Goal: Task Accomplishment & Management: Use online tool/utility

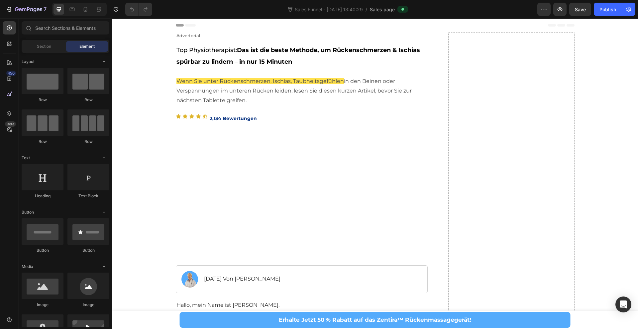
scroll to position [12, 0]
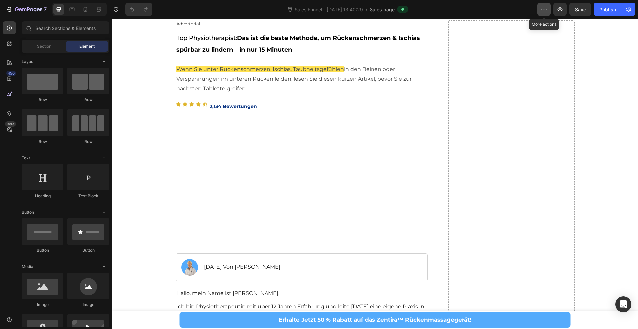
click at [547, 11] on button "button" at bounding box center [543, 9] width 13 height 13
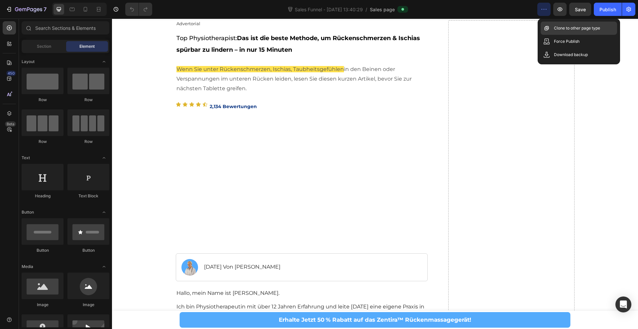
click at [595, 30] on p "Clone to other page type" at bounding box center [577, 28] width 46 height 7
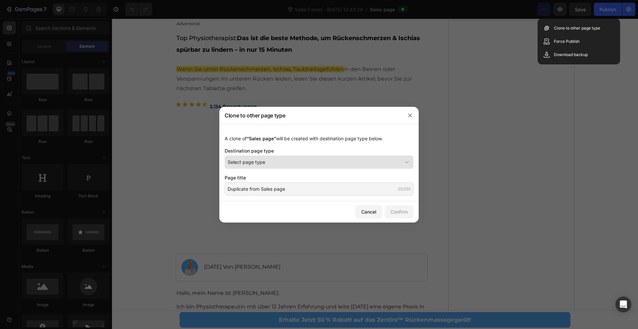
click at [285, 162] on div "Select page type" at bounding box center [315, 162] width 175 height 7
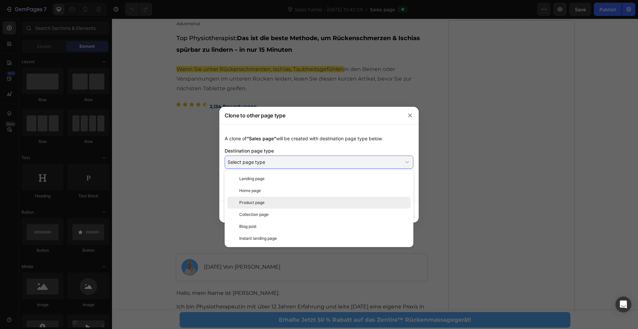
click at [268, 200] on div "Product page" at bounding box center [323, 203] width 169 height 6
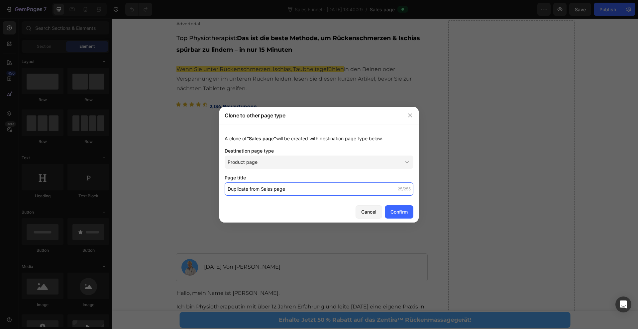
click at [267, 192] on input "Duplicate from Sales page" at bounding box center [319, 189] width 189 height 13
click at [314, 193] on input "Duplicate from Sales page" at bounding box center [319, 189] width 189 height 13
click at [400, 215] on div "Confirm" at bounding box center [398, 212] width 17 height 7
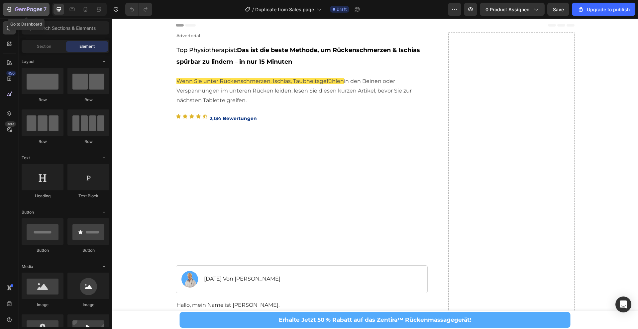
click at [16, 9] on icon "button" at bounding box center [28, 10] width 27 height 6
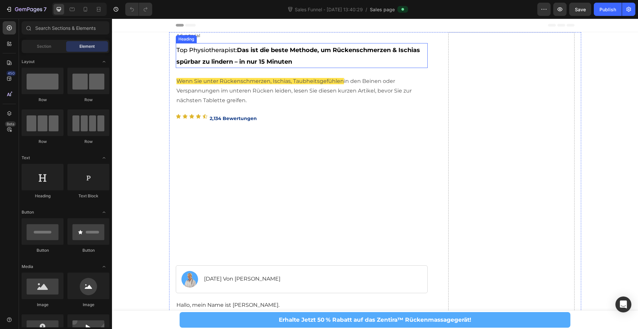
click at [181, 51] on span "Top Physiotherapist: Das ist die beste Methode, um Rückenschmerzen & Ischias sp…" at bounding box center [297, 55] width 243 height 19
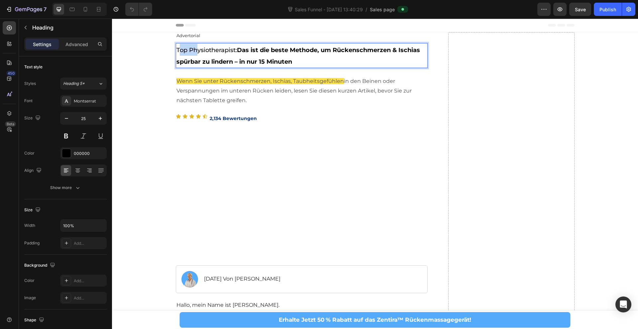
drag, startPoint x: 178, startPoint y: 50, endPoint x: 195, endPoint y: 53, distance: 17.3
click at [195, 53] on span "Top Physiotherapist: Das ist die beste Methode, um Rückenschmerzen & Ischias sp…" at bounding box center [297, 55] width 243 height 19
drag, startPoint x: 298, startPoint y: 63, endPoint x: 177, endPoint y: 51, distance: 120.8
click at [177, 51] on p "Top Physiotherapist: Das ist die beste Methode, um Rückenschmerzen & Ischias sp…" at bounding box center [301, 56] width 251 height 24
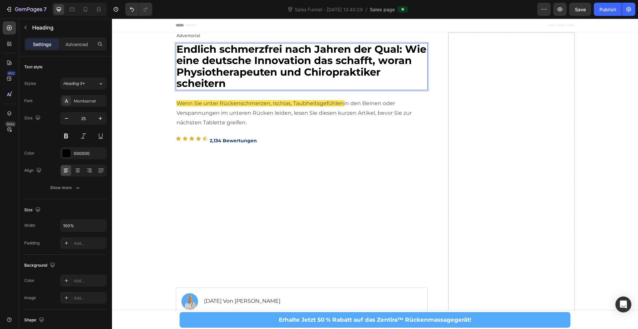
click at [402, 49] on strong "Endlich schmerzfrei nach Jahren der Qual: Wie eine deutsche Innovation das scha…" at bounding box center [301, 66] width 250 height 47
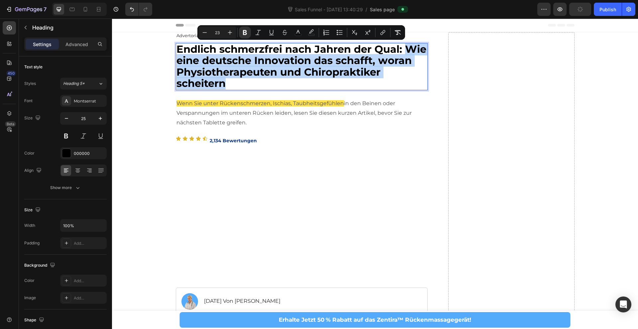
drag, startPoint x: 406, startPoint y: 50, endPoint x: 388, endPoint y: 80, distance: 34.8
click at [388, 80] on p "Endlich schmerzfrei nach Jahren der Qual: Wie eine deutsche Innovation das scha…" at bounding box center [301, 67] width 251 height 46
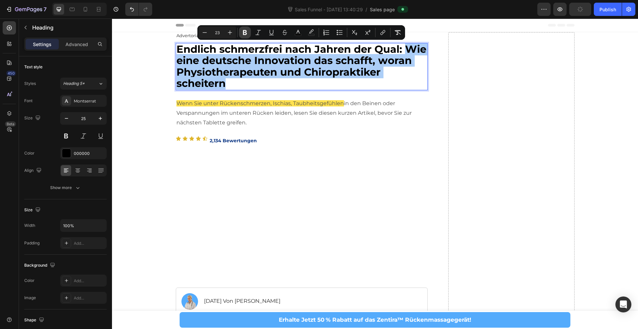
click at [243, 31] on icon "Editor contextual toolbar" at bounding box center [245, 32] width 4 height 5
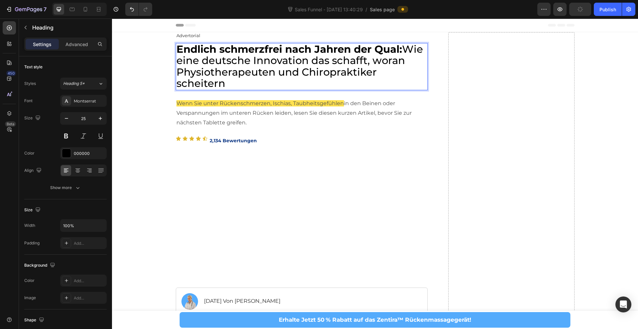
click at [270, 51] on strong "Endlich schmerzfrei nach Jahren der Qual:" at bounding box center [289, 49] width 226 height 13
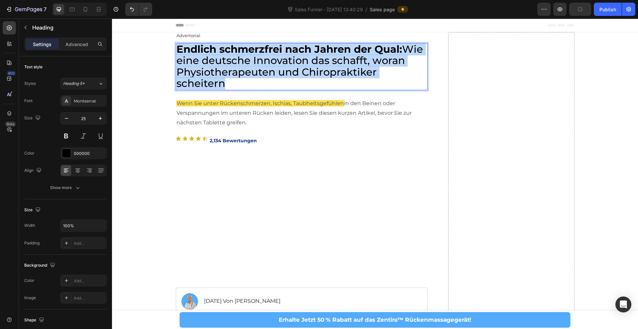
click at [270, 51] on strong "Endlich schmerzfrei nach Jahren der Qual:" at bounding box center [289, 49] width 226 height 13
click at [267, 55] on span "Endlich schmerzfrei nach Jahren der Qual: Wie eine deutsche Innovation das scha…" at bounding box center [299, 66] width 246 height 47
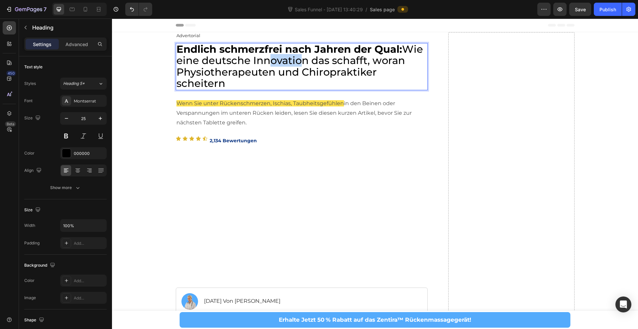
drag, startPoint x: 267, startPoint y: 55, endPoint x: 303, endPoint y: 59, distance: 36.4
click at [303, 59] on span "Endlich schmerzfrei nach Jahren der Qual: Wie eine deutsche Innovation das scha…" at bounding box center [299, 66] width 246 height 47
click at [313, 59] on span "Endlich schmerzfrei nach Jahren der Qual: Wie eine deutsche Innovation das scha…" at bounding box center [299, 66] width 246 height 47
click at [426, 72] on p "Endlich schmerzfrei nach Jahren der Qual: Wie eine deutsche Innovation das scha…" at bounding box center [301, 67] width 251 height 46
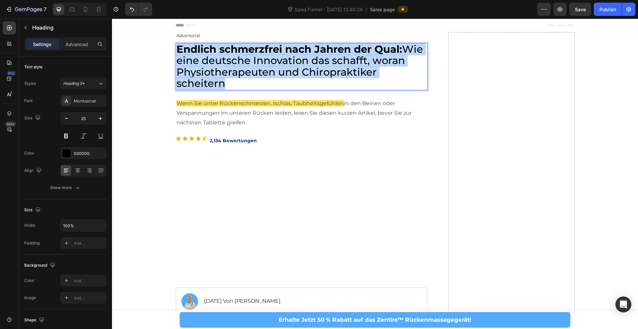
drag, startPoint x: 426, startPoint y: 72, endPoint x: 179, endPoint y: 52, distance: 247.6
click at [179, 52] on span "Endlich schmerzfrei nach Jahren der Qual: Wie eine deutsche Innovation das scha…" at bounding box center [299, 66] width 246 height 47
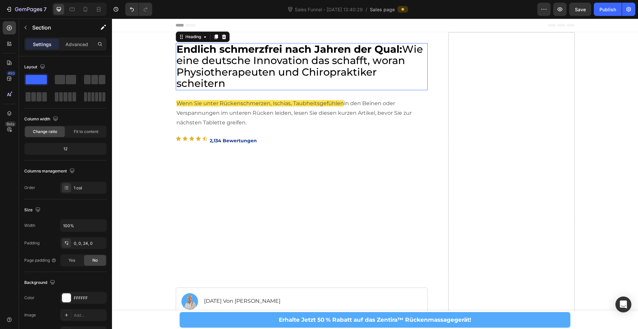
click at [330, 69] on span "Endlich schmerzfrei nach Jahren der Qual: Wie eine deutsche Innovation das scha…" at bounding box center [299, 66] width 246 height 47
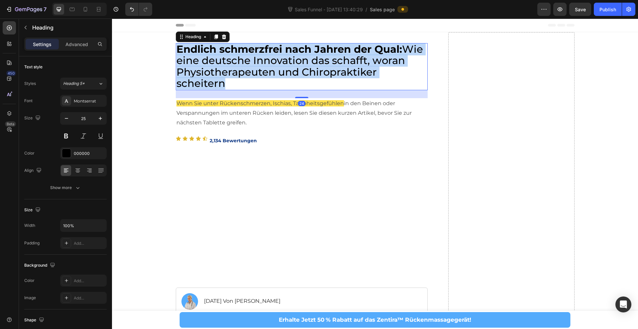
click at [330, 69] on span "Endlich schmerzfrei nach Jahren der Qual: Wie eine deutsche Innovation das scha…" at bounding box center [299, 66] width 246 height 47
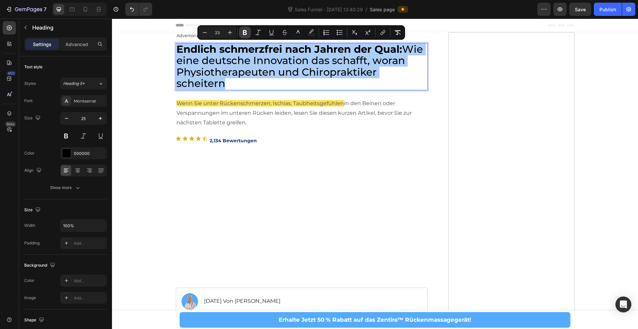
click at [243, 33] on icon "Editor contextual toolbar" at bounding box center [245, 32] width 4 height 5
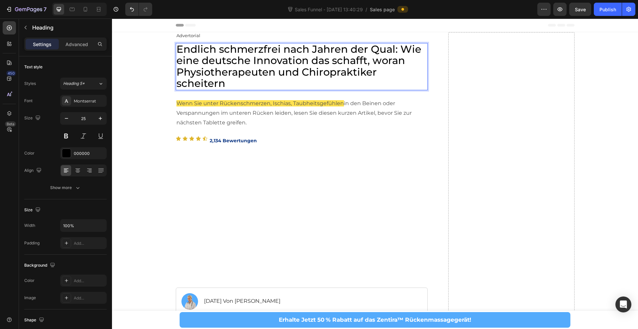
click at [249, 59] on span "Endlich schmerzfrei nach Jahren der Qual: Wie eine deutsche Innovation das scha…" at bounding box center [298, 66] width 245 height 47
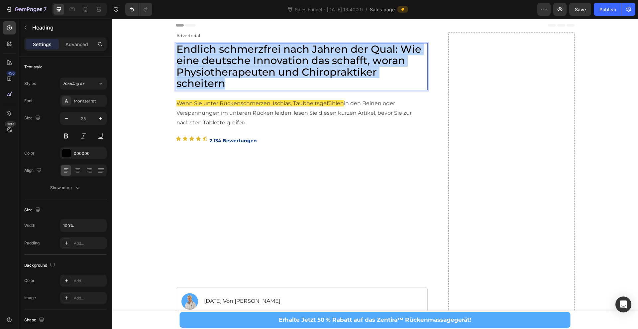
click at [249, 59] on span "Endlich schmerzfrei nach Jahren der Qual: Wie eine deutsche Innovation das scha…" at bounding box center [298, 66] width 245 height 47
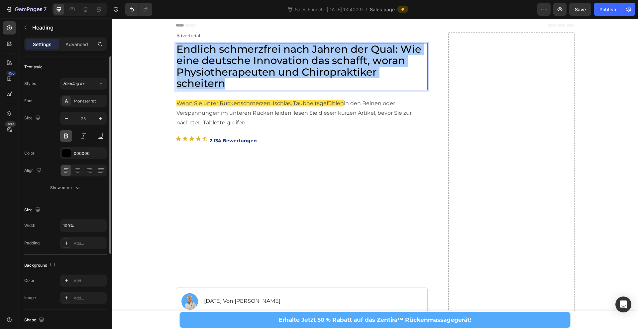
click at [66, 138] on button at bounding box center [66, 136] width 12 height 12
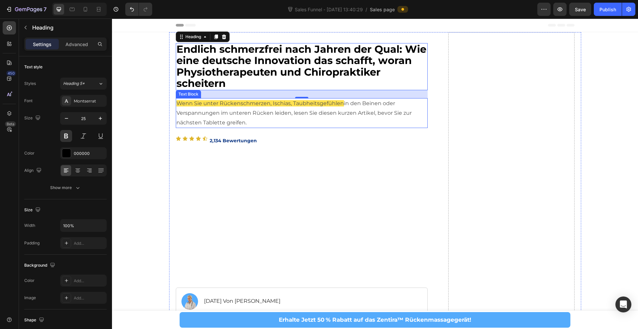
click at [268, 110] on p "Wenn Sie unter Rückenschmerzen, Ischias, Taubheitsgefühlen in den Beinen oder V…" at bounding box center [301, 113] width 251 height 29
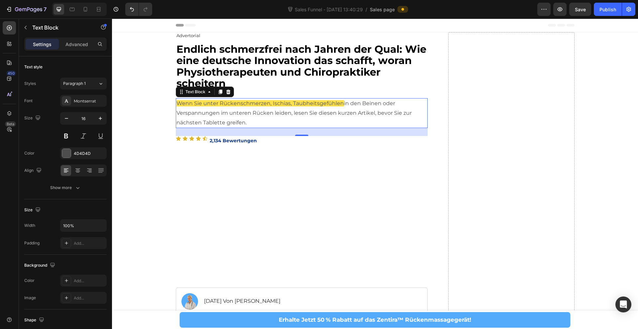
click at [248, 123] on p "Wenn Sie unter Rückenschmerzen, Ischias, Taubheitsgefühlen in den Beinen oder V…" at bounding box center [301, 113] width 251 height 29
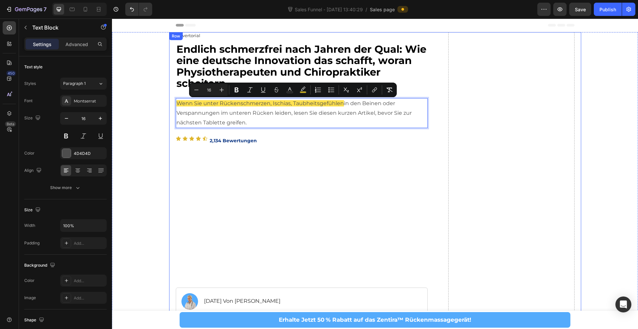
drag, startPoint x: 228, startPoint y: 123, endPoint x: 170, endPoint y: 107, distance: 60.2
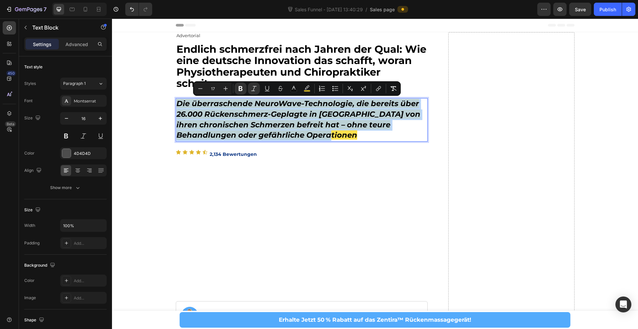
drag, startPoint x: 359, startPoint y: 133, endPoint x: 181, endPoint y: 104, distance: 180.0
click at [177, 106] on p "Die überraschende NeuroWave-Technologie, die bereits über 26.000 Rückenschmerz-…" at bounding box center [301, 120] width 251 height 42
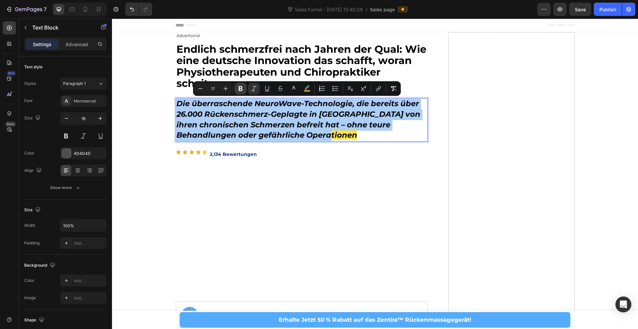
click at [238, 91] on icon "Editor contextual toolbar" at bounding box center [240, 88] width 7 height 7
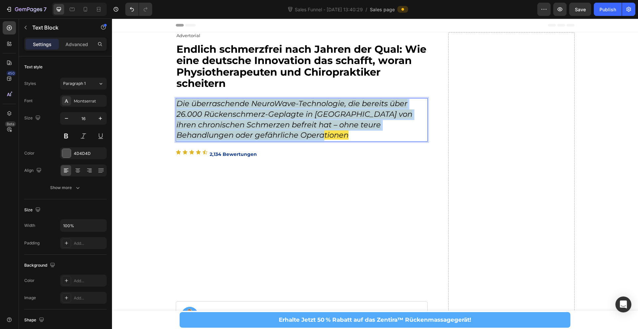
drag, startPoint x: 296, startPoint y: 132, endPoint x: 177, endPoint y: 104, distance: 121.5
click at [177, 104] on p "Die überraschende NeuroWave-Technologie, die bereits über 26.000 Rückenschmerz-…" at bounding box center [301, 120] width 251 height 42
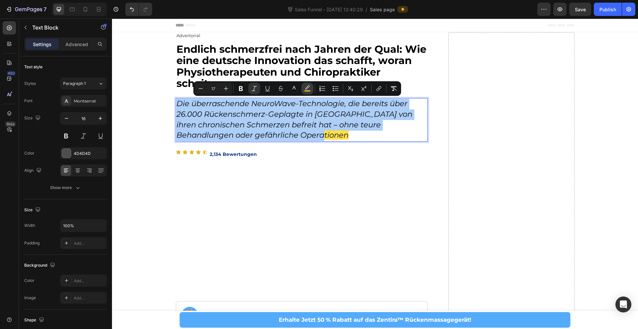
click at [306, 89] on icon "Editor contextual toolbar" at bounding box center [307, 88] width 7 height 7
type input "FFD819"
type input "77"
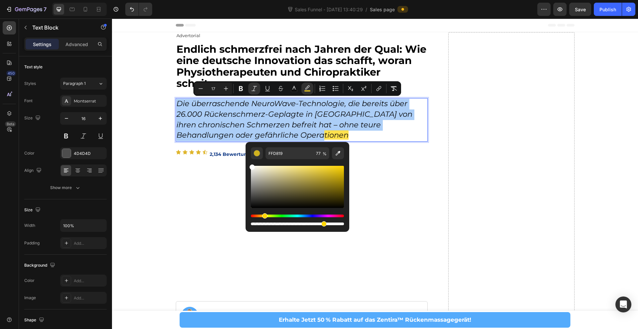
drag, startPoint x: 256, startPoint y: 171, endPoint x: 247, endPoint y: 157, distance: 16.7
click at [246, 157] on div "FFD819 77 %" at bounding box center [297, 184] width 104 height 85
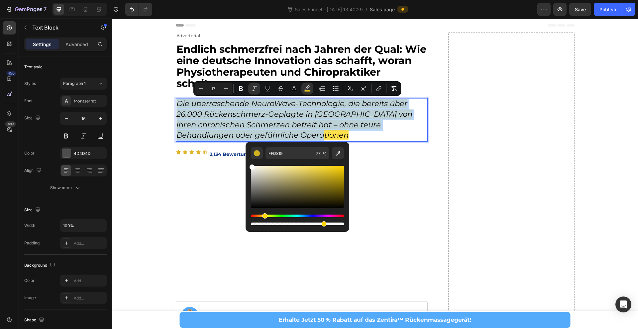
type input "FFFFFF"
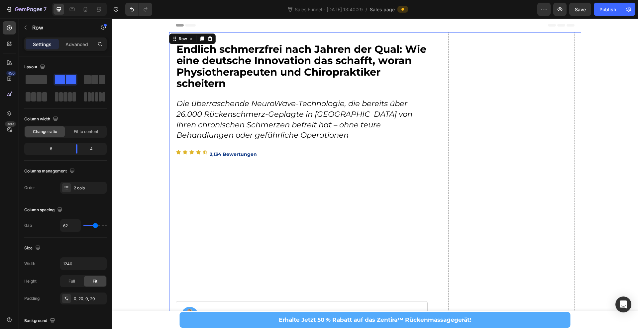
click at [195, 113] on icon "Die überraschende NeuroWave-Technologie, die bereits über 26.000 Rückenschmerz-…" at bounding box center [294, 119] width 236 height 41
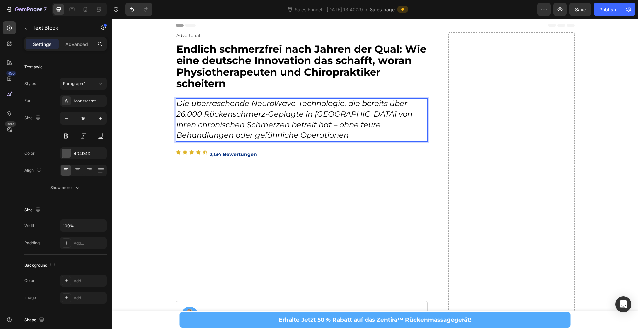
click at [178, 116] on icon "Die überraschende NeuroWave-Technologie, die bereits über 26.000 Rückenschmerz-…" at bounding box center [294, 119] width 236 height 41
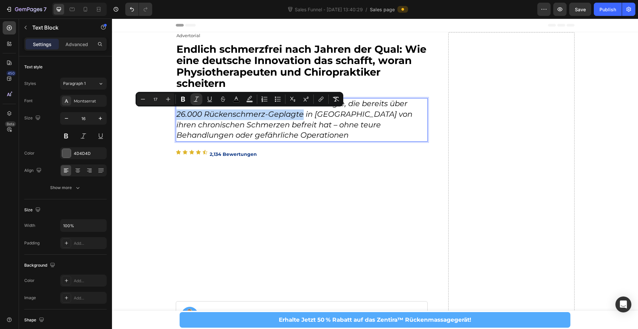
drag, startPoint x: 178, startPoint y: 116, endPoint x: 298, endPoint y: 117, distance: 119.9
click at [298, 117] on icon "Die überraschende NeuroWave-Technologie, die bereits über 26.000 Rückenschmerz-…" at bounding box center [294, 119] width 236 height 41
click at [250, 101] on rect "Editor contextual toolbar" at bounding box center [249, 102] width 6 height 2
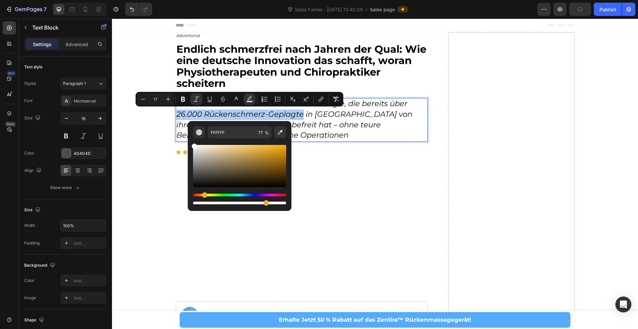
click at [203, 196] on div "Hue" at bounding box center [239, 195] width 93 height 3
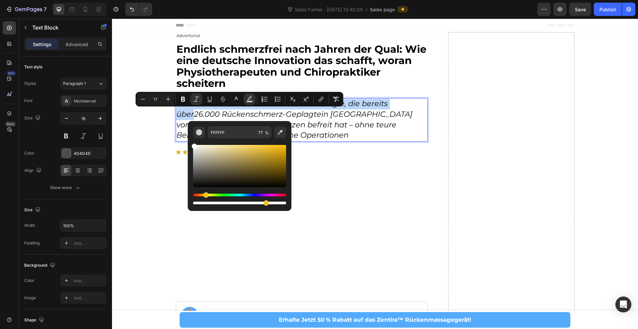
click at [204, 196] on div "Hue" at bounding box center [239, 195] width 93 height 3
drag, startPoint x: 240, startPoint y: 155, endPoint x: 237, endPoint y: 139, distance: 15.9
click at [237, 139] on div "Editor contextual toolbar" at bounding box center [239, 171] width 93 height 67
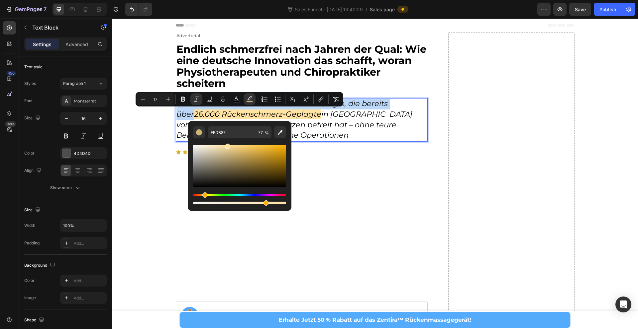
drag, startPoint x: 235, startPoint y: 148, endPoint x: 226, endPoint y: 144, distance: 10.9
click at [226, 145] on div "Editor contextual toolbar" at bounding box center [239, 166] width 93 height 42
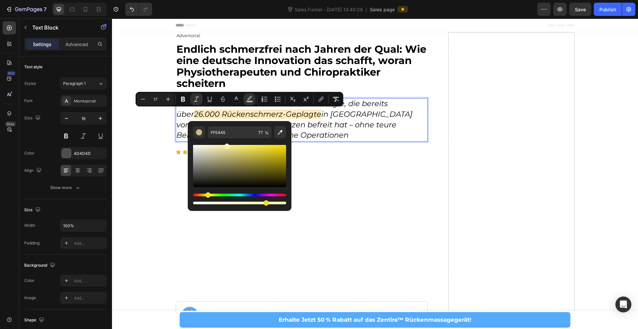
drag, startPoint x: 204, startPoint y: 195, endPoint x: 208, endPoint y: 195, distance: 3.7
click at [208, 195] on div "Hue" at bounding box center [207, 195] width 5 height 5
drag, startPoint x: 227, startPoint y: 147, endPoint x: 239, endPoint y: 141, distance: 13.4
click at [239, 141] on div "Editor contextual toolbar" at bounding box center [239, 171] width 93 height 67
type input "FFF882"
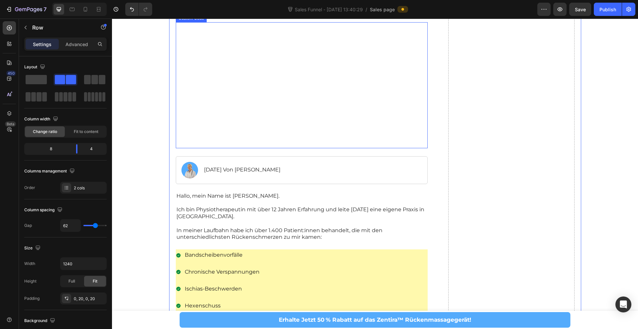
scroll to position [153, 0]
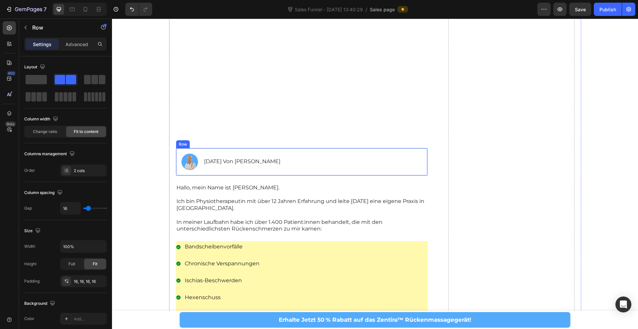
click at [314, 176] on div "Image Juni 5, 2025 Von Dr. Elena Breuer Text Block Row" at bounding box center [302, 162] width 252 height 28
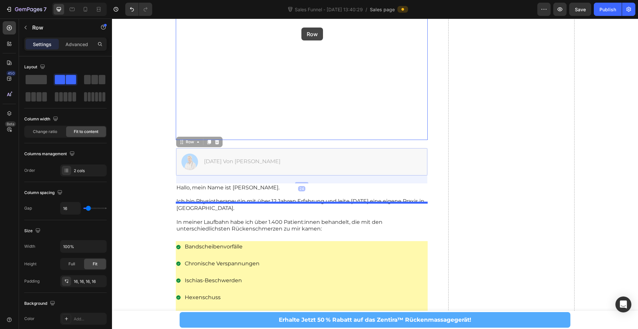
scroll to position [0, 0]
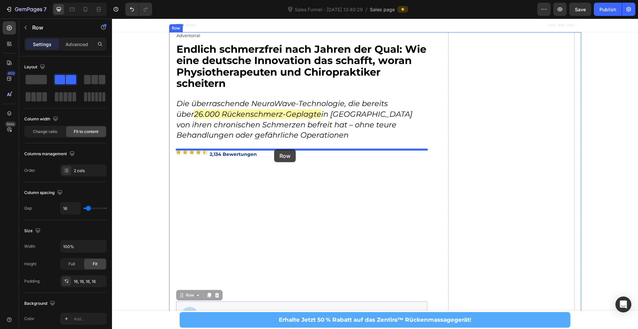
drag, startPoint x: 314, startPoint y: 227, endPoint x: 274, endPoint y: 149, distance: 86.8
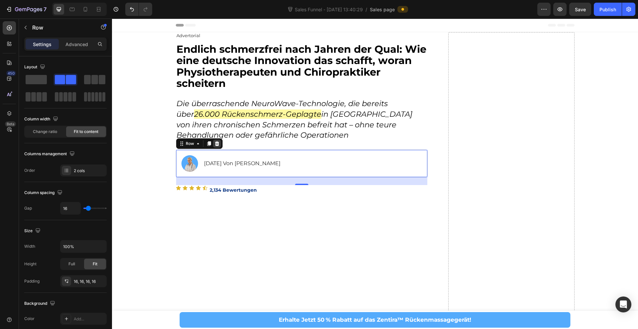
click at [216, 143] on icon at bounding box center [217, 143] width 4 height 5
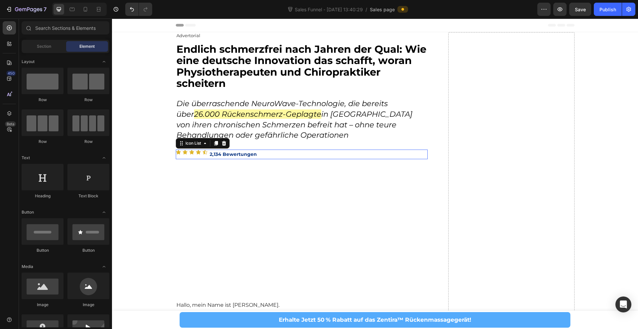
click at [283, 154] on div "Icon Icon Icon Icon Icon 2,134 Bewertungen Heading" at bounding box center [302, 155] width 252 height 10
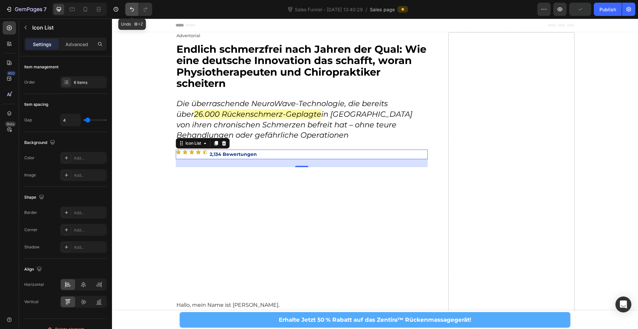
click at [131, 12] on icon "Undo/Redo" at bounding box center [132, 9] width 7 height 7
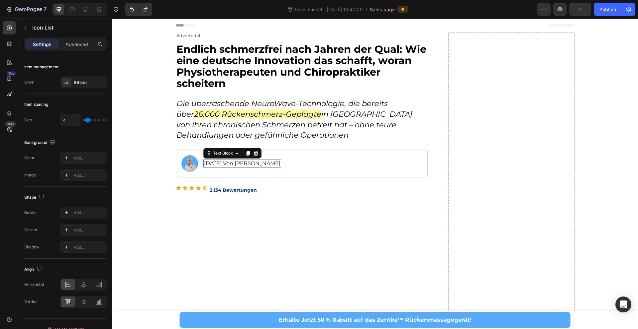
click at [280, 161] on p "[DATE] Von [PERSON_NAME]" at bounding box center [242, 163] width 76 height 7
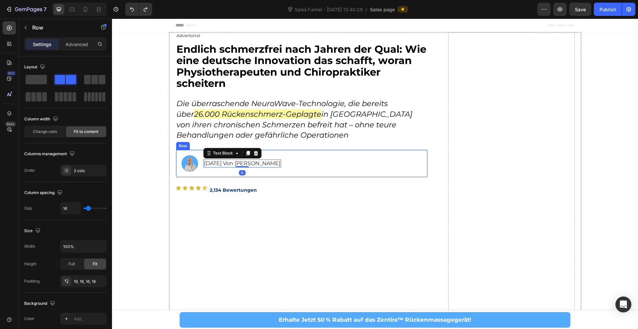
click at [321, 161] on div "Image Juni 5, 2025 Von Dr. Elena Breuer Text Block 0 Row" at bounding box center [302, 164] width 252 height 28
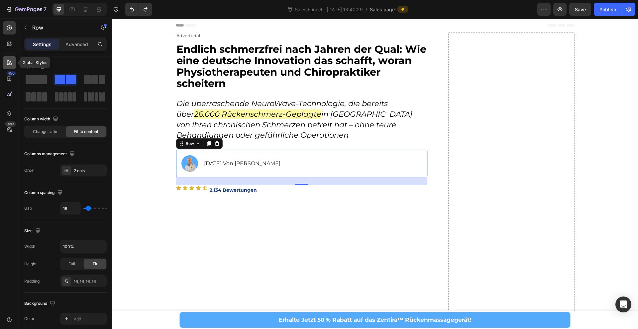
click at [9, 60] on icon at bounding box center [9, 62] width 7 height 7
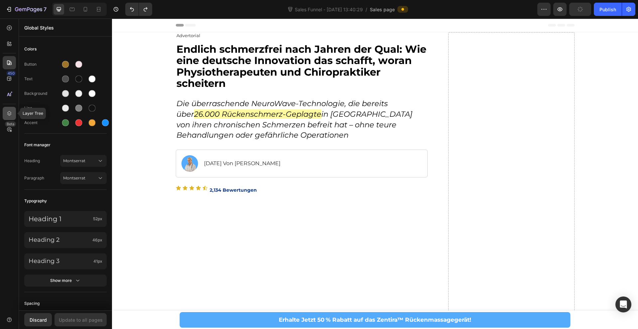
click at [10, 112] on icon at bounding box center [9, 113] width 7 height 7
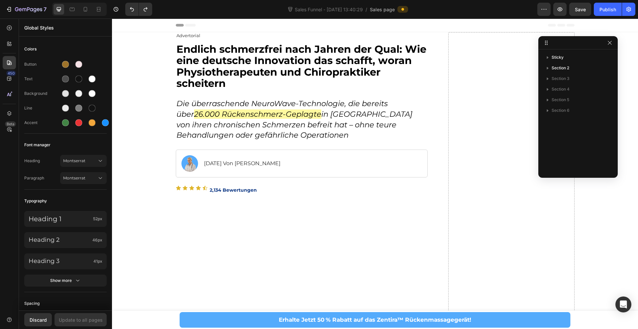
drag, startPoint x: 417, startPoint y: 54, endPoint x: 567, endPoint y: 46, distance: 150.0
click at [281, 167] on div "[DATE] Von [PERSON_NAME]" at bounding box center [242, 164] width 78 height 8
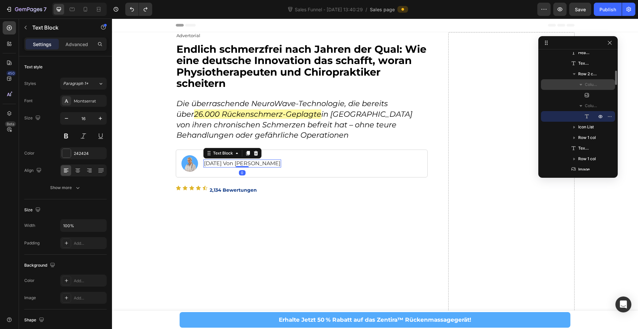
scroll to position [67, 0]
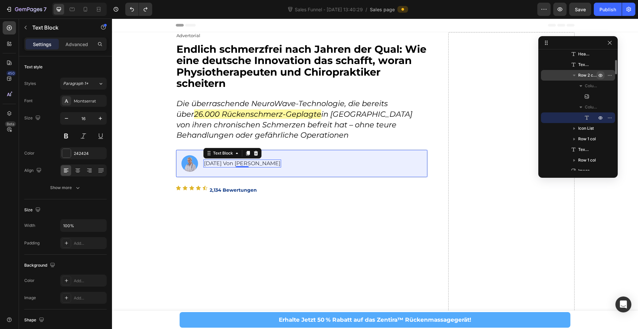
click at [600, 76] on icon "button" at bounding box center [600, 76] width 2 height 2
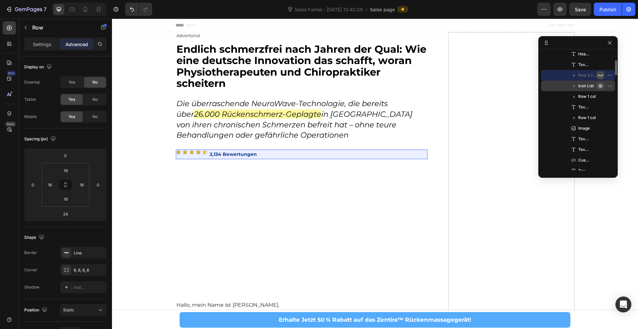
click at [599, 86] on icon "button" at bounding box center [600, 86] width 2 height 2
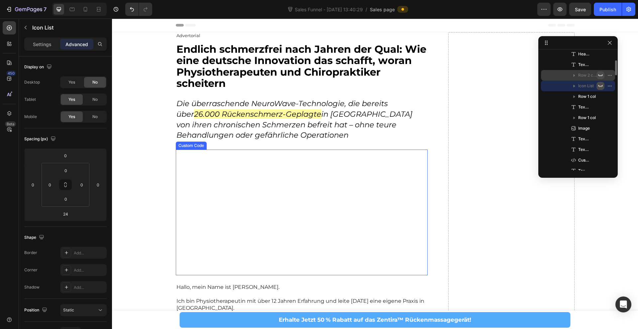
click at [348, 209] on video at bounding box center [302, 213] width 252 height 126
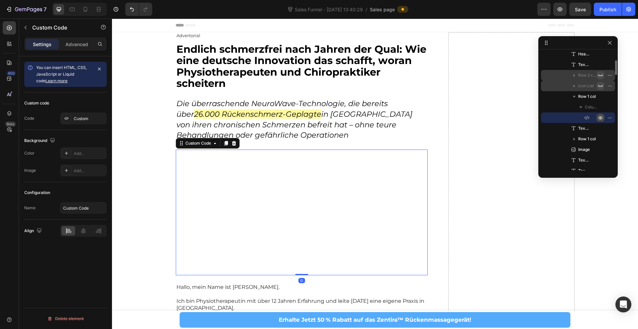
click at [601, 118] on icon "button" at bounding box center [599, 117] width 5 height 5
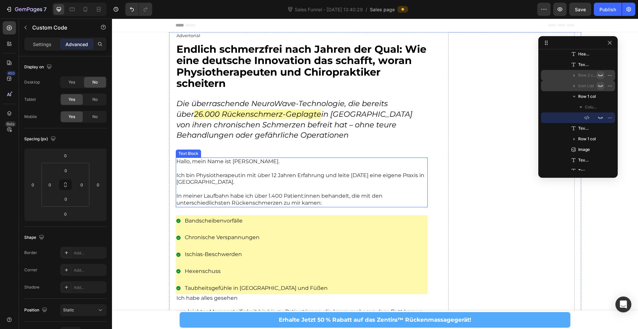
scroll to position [9, 0]
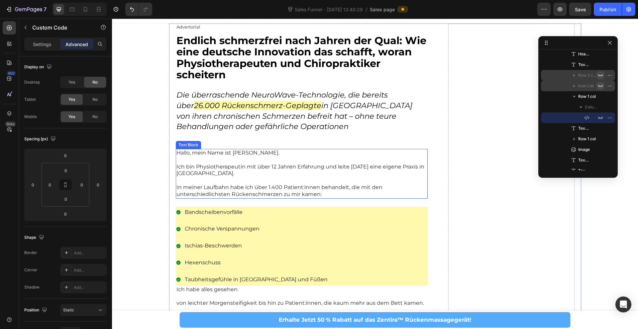
click at [269, 169] on p "Ich bin Physiotherapeutin mit über 12 Jahren Erfahrung und leite [DATE] eine ei…" at bounding box center [301, 171] width 251 height 14
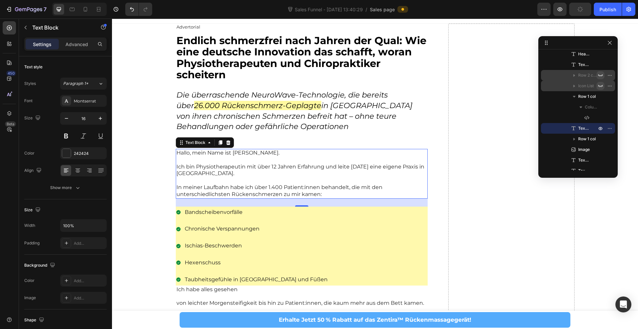
click at [180, 154] on p "Hallo, mein Name ist [PERSON_NAME]." at bounding box center [301, 153] width 251 height 7
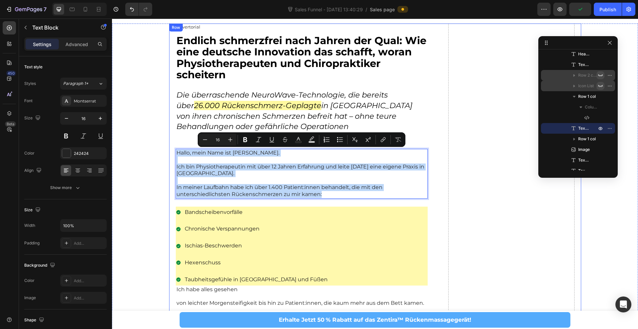
drag, startPoint x: 177, startPoint y: 154, endPoint x: 343, endPoint y: 201, distance: 172.2
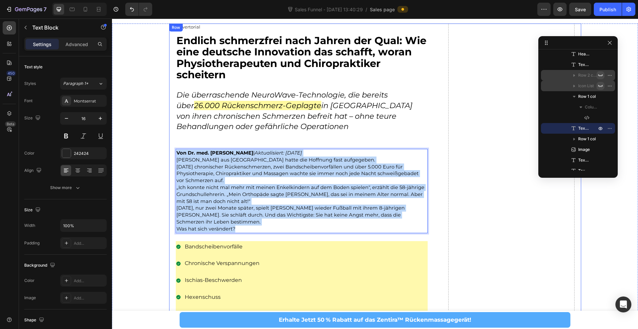
drag, startPoint x: 238, startPoint y: 222, endPoint x: 172, endPoint y: 154, distance: 94.9
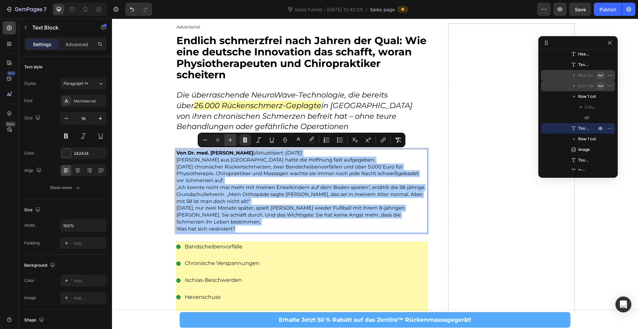
click at [229, 140] on icon "Editor contextual toolbar" at bounding box center [230, 140] width 4 height 4
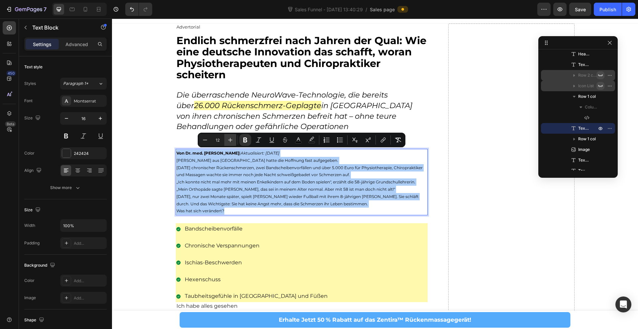
click at [229, 140] on icon "Editor contextual toolbar" at bounding box center [230, 140] width 7 height 7
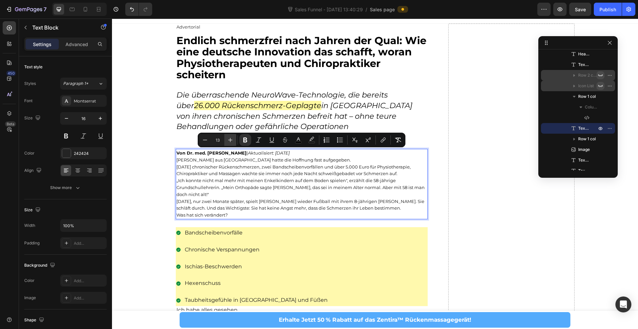
click at [229, 140] on icon "Editor contextual toolbar" at bounding box center [230, 140] width 7 height 7
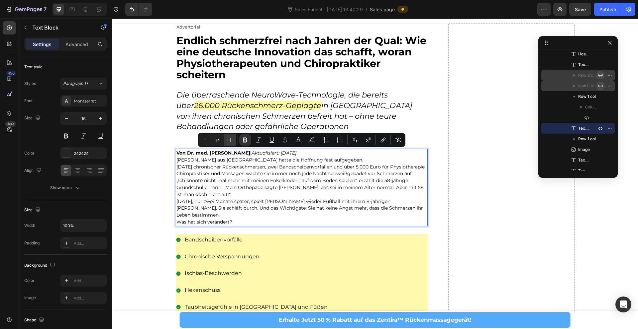
click at [229, 140] on icon "Editor contextual toolbar" at bounding box center [230, 140] width 7 height 7
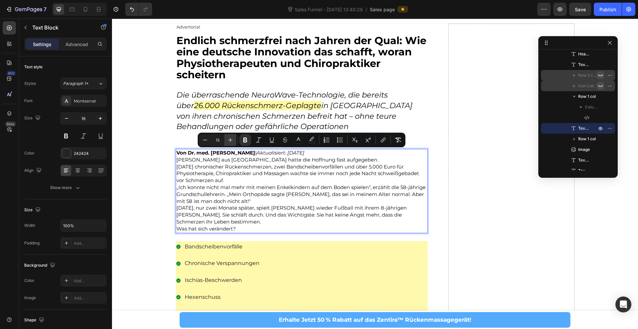
click at [229, 140] on icon "Editor contextual toolbar" at bounding box center [230, 140] width 7 height 7
type input "16"
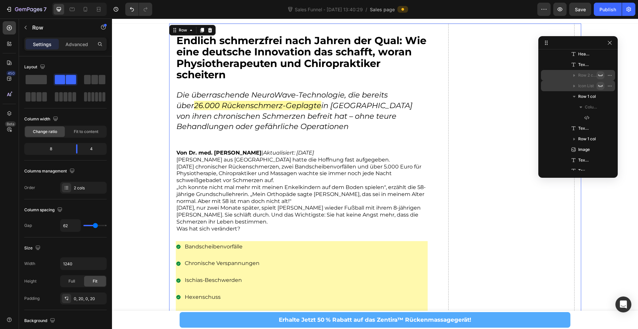
scroll to position [0, 0]
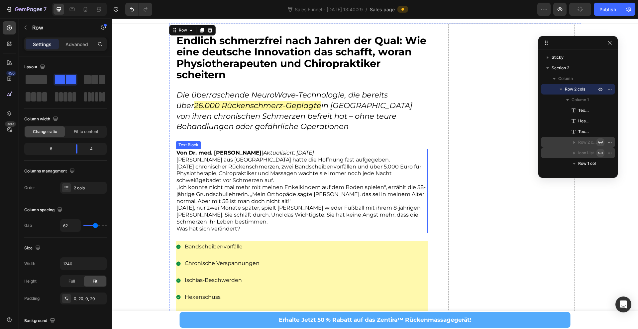
click at [355, 155] on p "Von Dr. med. Thomas Hartmann | Aktualisiert: September 2025" at bounding box center [301, 153] width 251 height 7
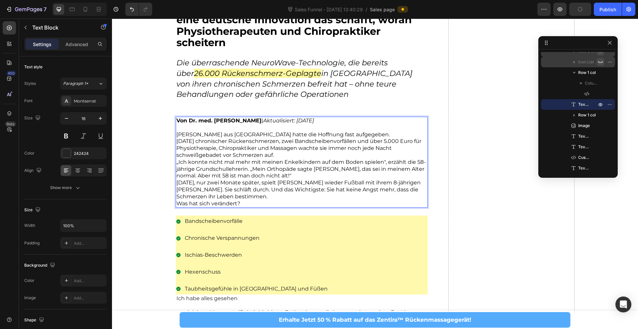
scroll to position [43, 0]
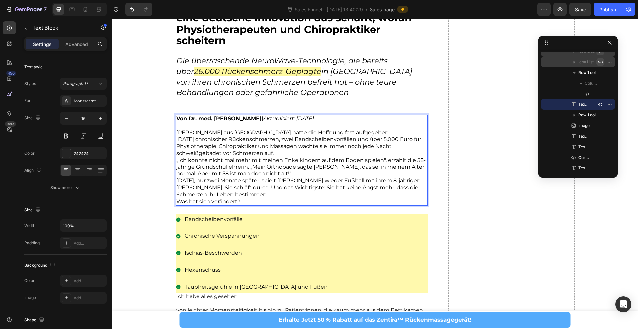
click at [347, 131] on p "Michaela K. aus Hamburg hatte die Hoffnung fast aufgegeben." at bounding box center [301, 133] width 251 height 7
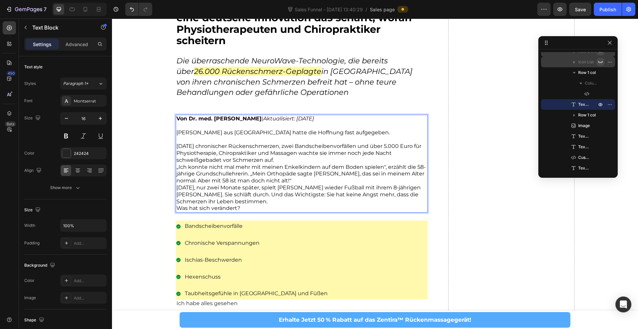
click at [279, 159] on p "Nach drei Jahren chronischer Rückenschmerzen, zwei Bandscheibenvorfällen und üb…" at bounding box center [301, 153] width 251 height 21
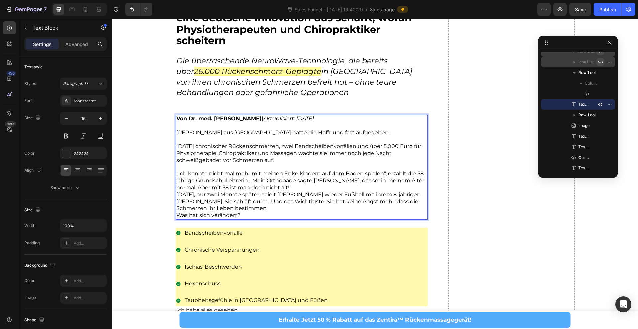
click at [273, 187] on p "„Ich konnte nicht mal mehr mit meinen Enkelkindern auf dem Boden spielen", erzä…" at bounding box center [301, 181] width 251 height 21
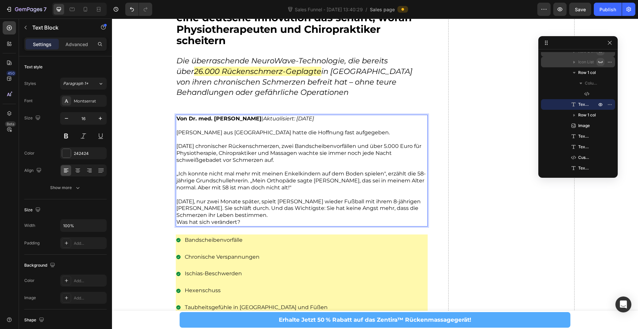
click at [214, 215] on p "Heute, nur zwei Monate später, spielt Michaela wieder Fußball mit ihrem 8-jähri…" at bounding box center [301, 209] width 251 height 21
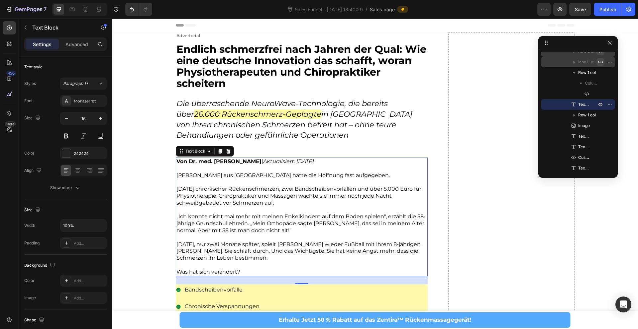
scroll to position [88, 0]
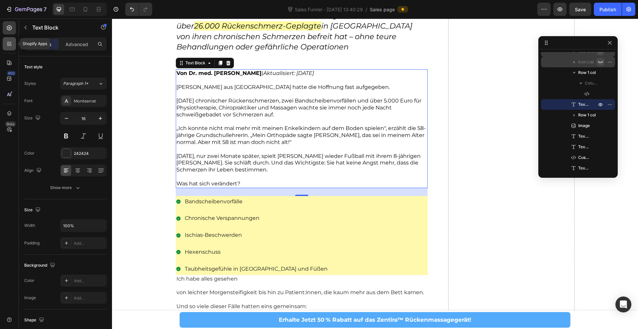
click at [13, 47] on div at bounding box center [9, 43] width 13 height 13
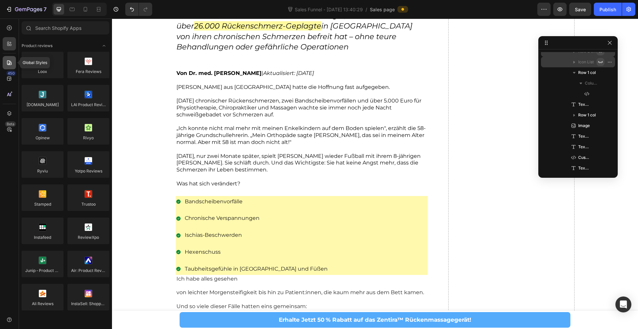
click at [9, 58] on div at bounding box center [9, 62] width 13 height 13
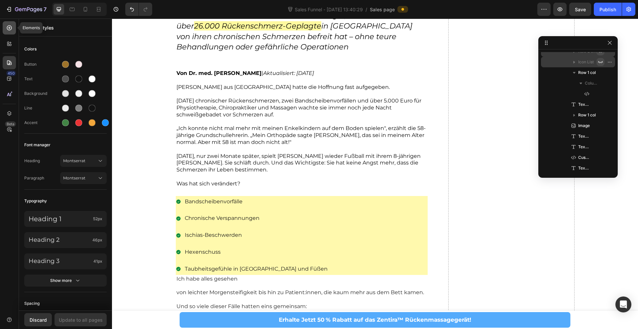
click at [13, 27] on div at bounding box center [9, 27] width 13 height 13
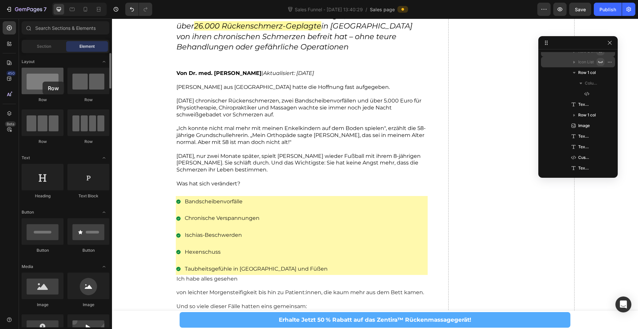
click at [43, 82] on div at bounding box center [43, 81] width 42 height 27
drag, startPoint x: 46, startPoint y: 289, endPoint x: 40, endPoint y: 285, distance: 7.4
click at [39, 287] on div at bounding box center [43, 286] width 42 height 27
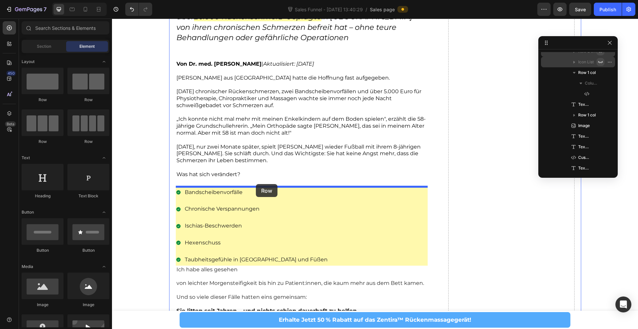
drag, startPoint x: 153, startPoint y: 105, endPoint x: 256, endPoint y: 184, distance: 129.9
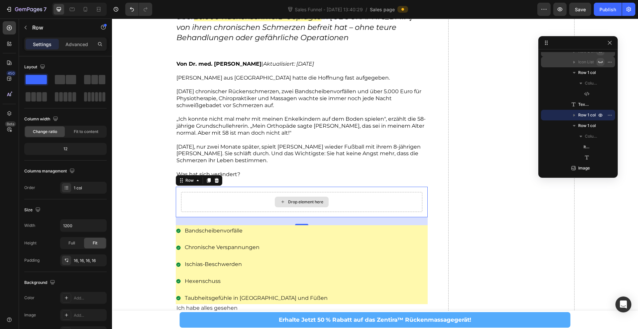
click at [287, 199] on div "Drop element here" at bounding box center [302, 202] width 54 height 11
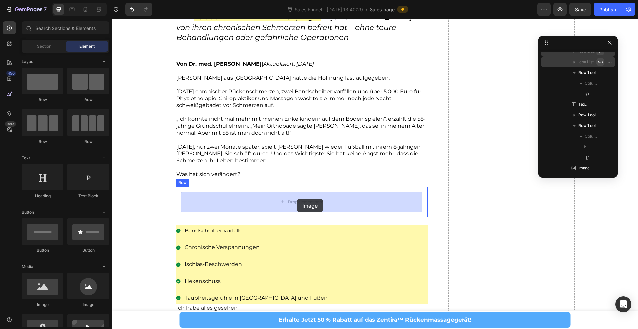
drag, startPoint x: 158, startPoint y: 300, endPoint x: 297, endPoint y: 199, distance: 171.2
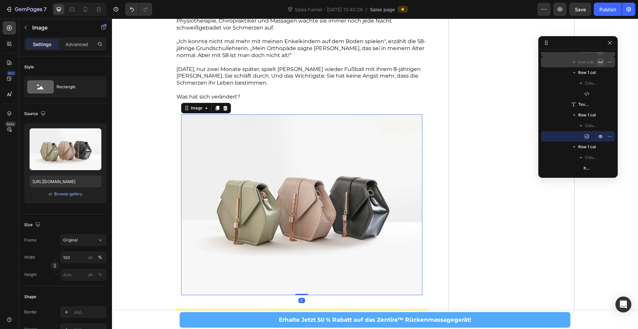
scroll to position [176, 0]
click at [317, 196] on img at bounding box center [301, 204] width 241 height 181
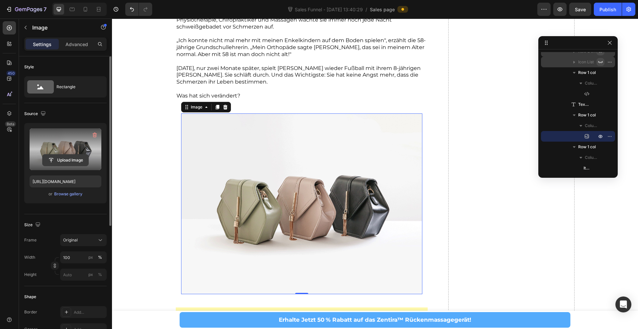
click at [66, 155] on input "file" at bounding box center [66, 160] width 46 height 11
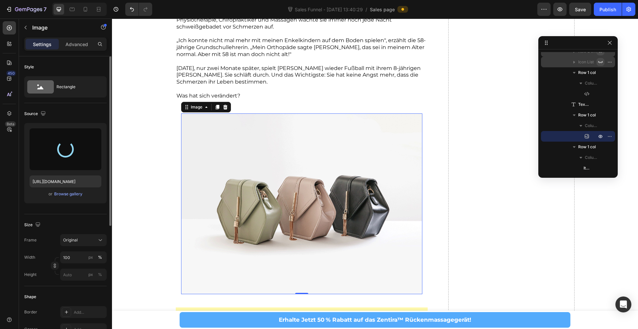
type input "https://cdn.shopify.com/s/files/1/0828/6352/2116/files/gempages_530685568569312…"
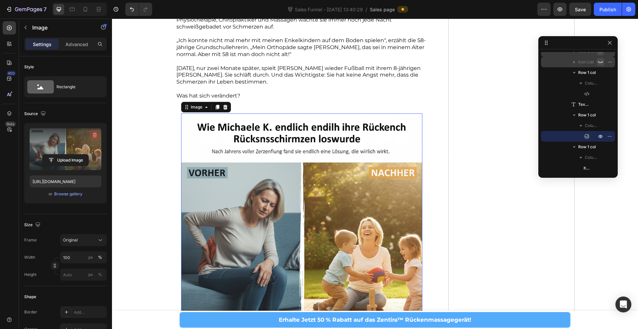
click at [95, 136] on icon "button" at bounding box center [94, 135] width 7 height 7
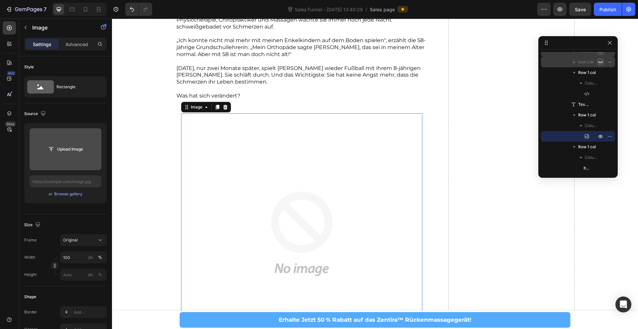
click at [63, 153] on input "file" at bounding box center [66, 149] width 46 height 11
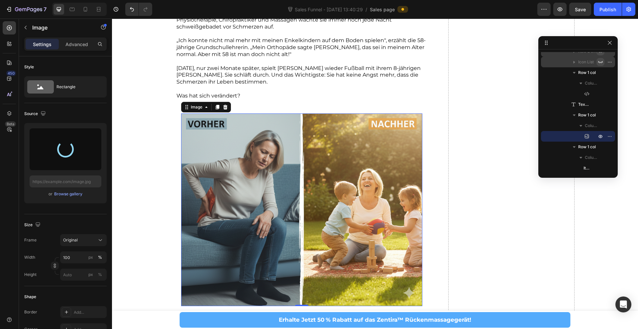
type input "https://cdn.shopify.com/s/files/1/0828/6352/2116/files/gempages_530685568569312…"
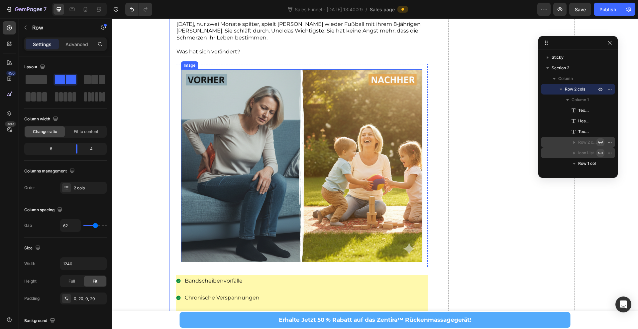
scroll to position [175, 0]
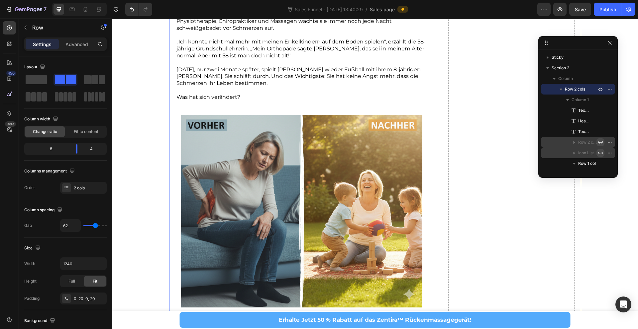
click at [225, 90] on p "Rich Text Editor. Editing area: main" at bounding box center [301, 90] width 251 height 7
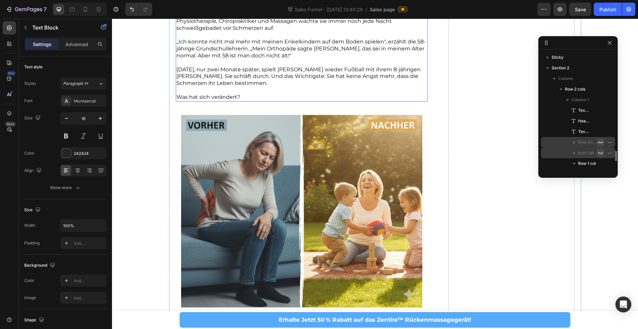
scroll to position [91, 0]
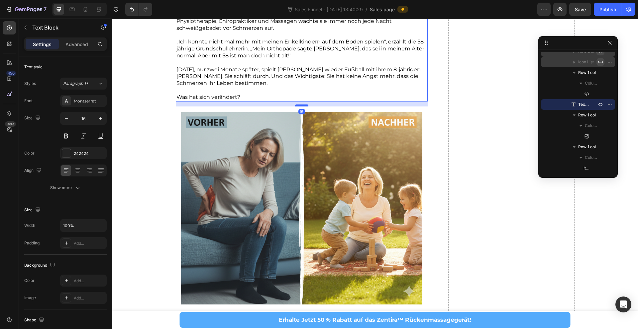
click at [302, 105] on div at bounding box center [301, 106] width 13 height 2
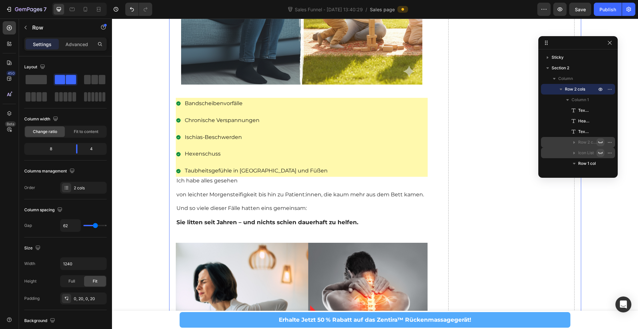
scroll to position [434, 0]
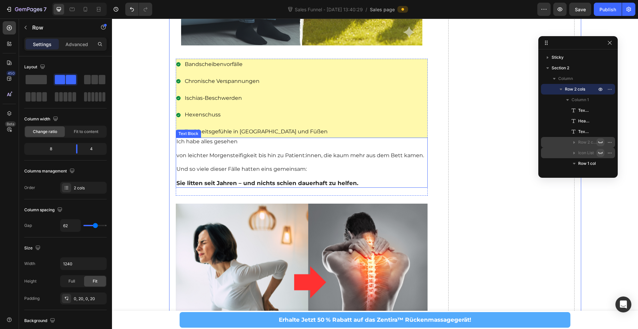
click at [277, 181] on strong "Sie litten seit Jahren – und nichts schien dauerhaft zu helfen." at bounding box center [267, 183] width 182 height 7
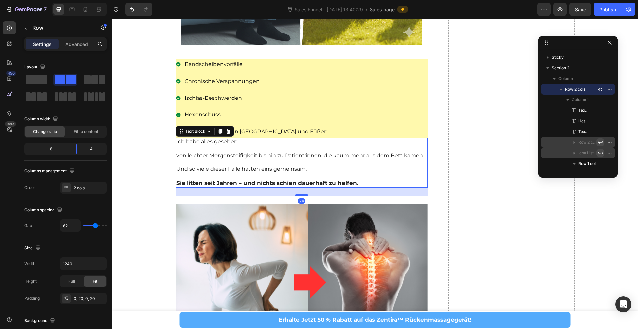
scroll to position [165, 0]
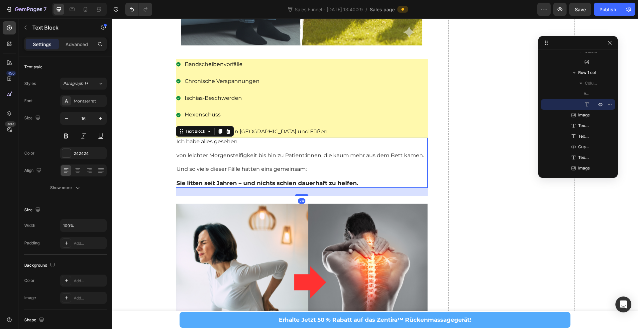
click at [224, 142] on p "Ich habe alles gesehen" at bounding box center [301, 141] width 251 height 7
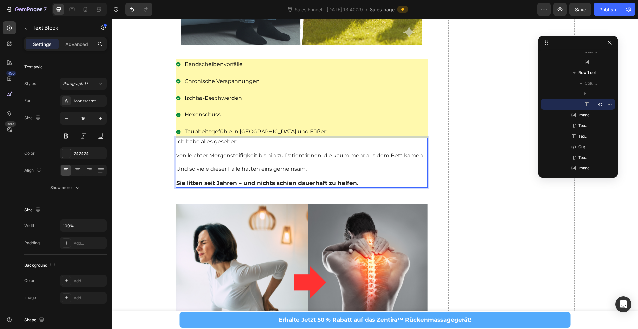
click at [188, 143] on p "Ich habe alles gesehen" at bounding box center [301, 141] width 251 height 7
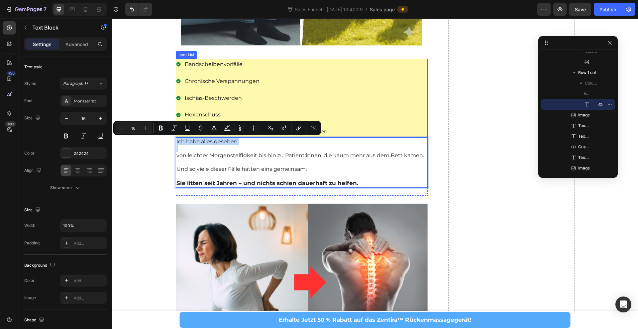
click at [398, 79] on div "Bandscheibenvorfälle Chronische Verspannungen Ischias-Beschwerden Hexenschuss T…" at bounding box center [302, 98] width 252 height 79
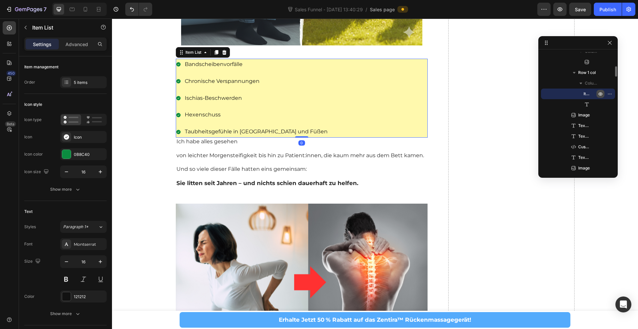
click at [601, 94] on icon "button" at bounding box center [600, 94] width 4 height 3
type input "100%"
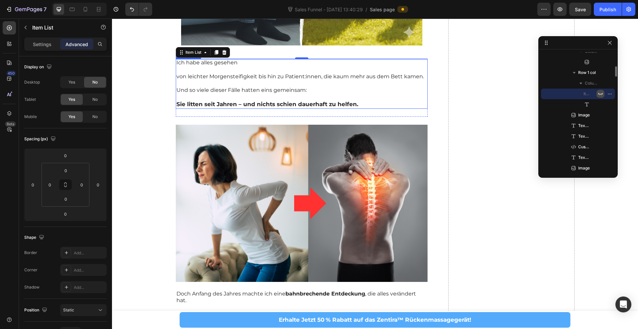
click at [272, 81] on p "Rich Text Editor. Editing area: main" at bounding box center [301, 83] width 251 height 7
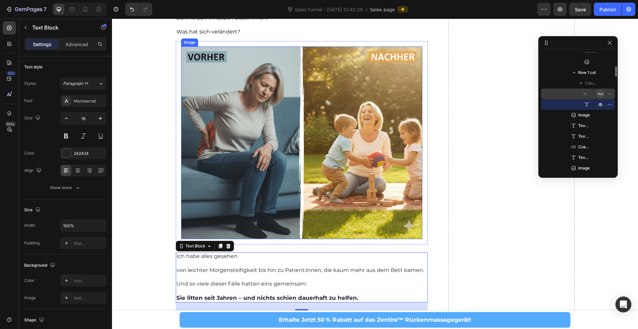
scroll to position [401, 0]
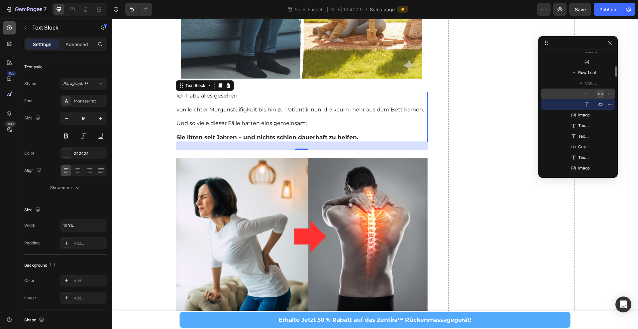
click at [13, 28] on div at bounding box center [9, 27] width 13 height 13
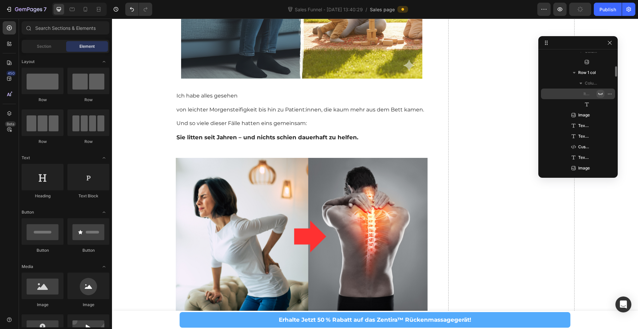
scroll to position [21, 0]
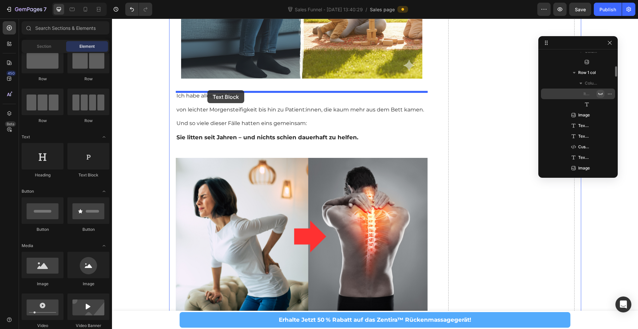
drag, startPoint x: 193, startPoint y: 180, endPoint x: 207, endPoint y: 90, distance: 90.5
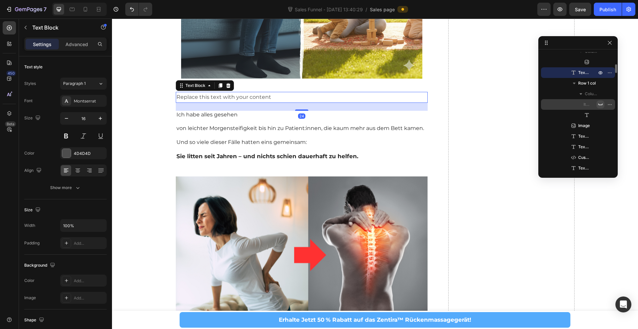
click at [220, 97] on div "Replace this text with your content" at bounding box center [302, 97] width 252 height 11
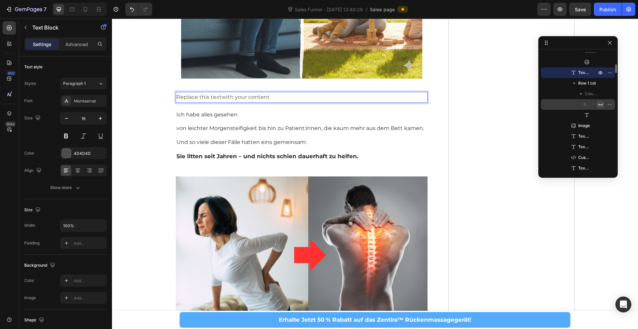
click at [220, 98] on p "Replace this text ⁠⁠⁠⁠⁠⁠⁠ with your content" at bounding box center [301, 98] width 251 height 10
click at [219, 98] on p "Replace this text ⁠⁠⁠⁠⁠⁠⁠ with your content" at bounding box center [301, 98] width 251 height 10
click at [219, 98] on p "Replace this text with your content" at bounding box center [301, 98] width 251 height 10
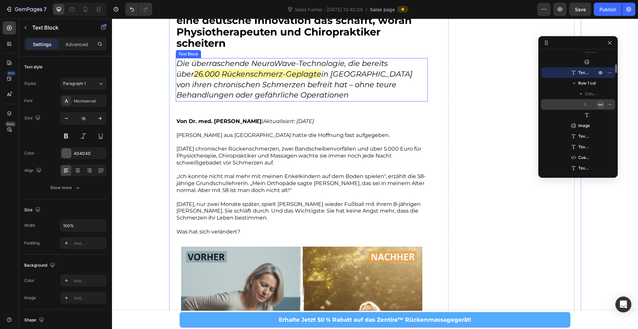
scroll to position [7, 0]
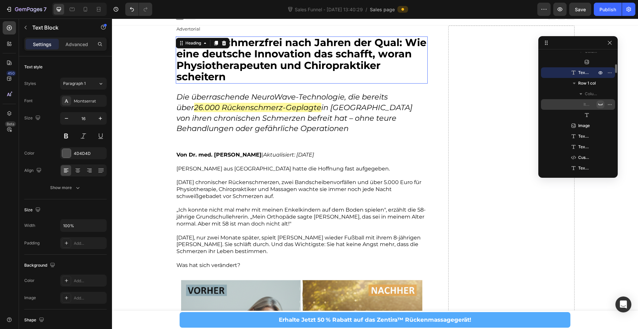
click at [231, 59] on span "Endlich schmerzfrei nach Jahren der Qual: Wie eine deutsche Innovation das scha…" at bounding box center [301, 59] width 250 height 47
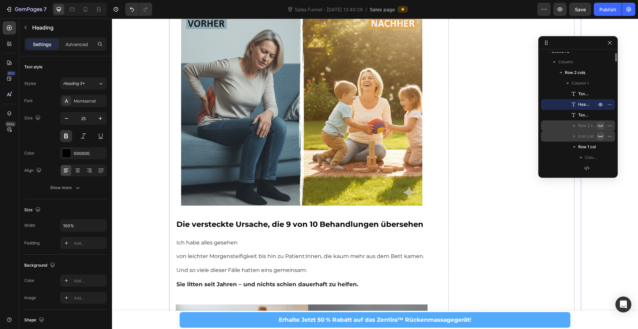
scroll to position [279, 0]
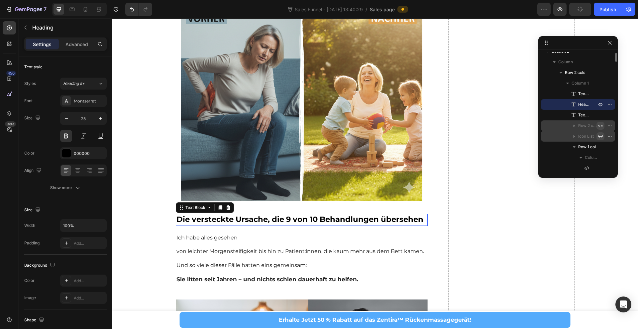
click at [269, 218] on strong "Die versteckte Ursache, die 9 von 10 Behandlungen übersehen" at bounding box center [299, 219] width 247 height 9
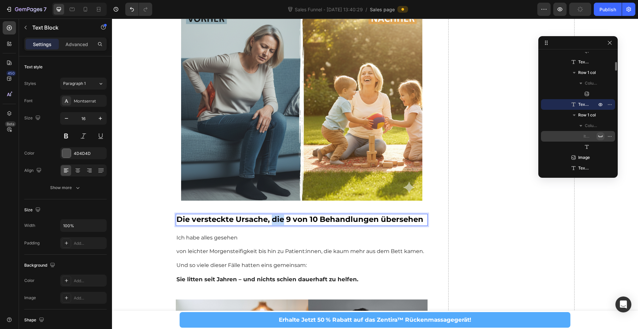
click at [272, 221] on strong "Die versteckte Ursache, die 9 von 10 Behandlungen übersehen" at bounding box center [299, 219] width 247 height 9
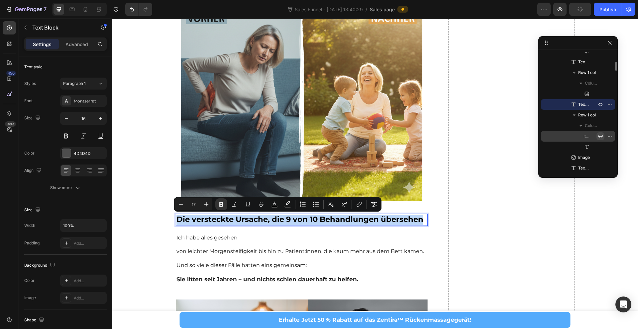
click at [272, 221] on strong "Die versteckte Ursache, die 9 von 10 Behandlungen übersehen" at bounding box center [299, 219] width 247 height 9
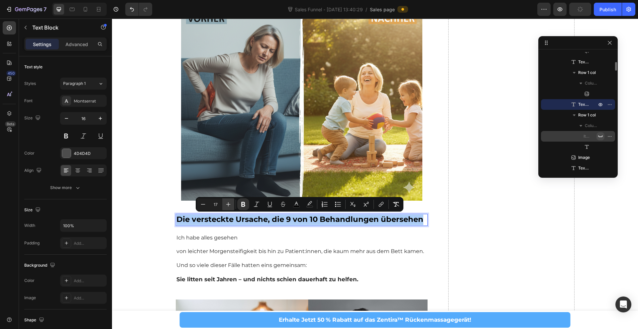
click at [229, 207] on icon "Editor contextual toolbar" at bounding box center [228, 204] width 7 height 7
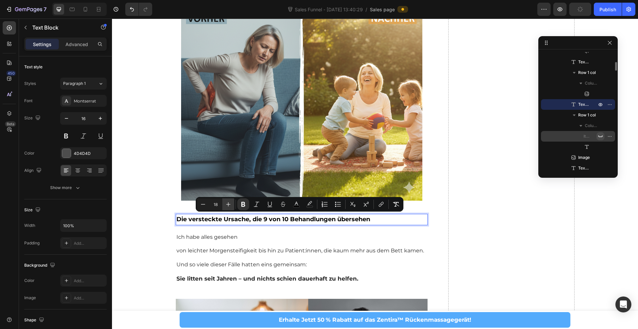
click at [229, 207] on icon "Editor contextual toolbar" at bounding box center [228, 204] width 7 height 7
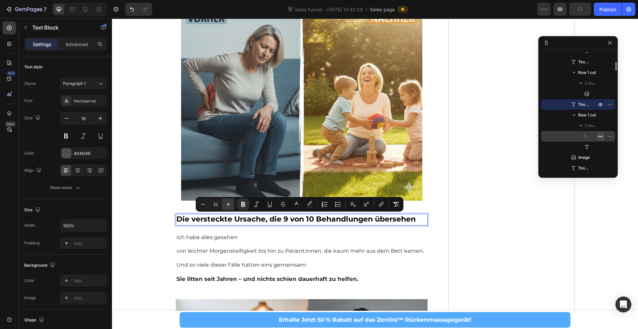
type input "23"
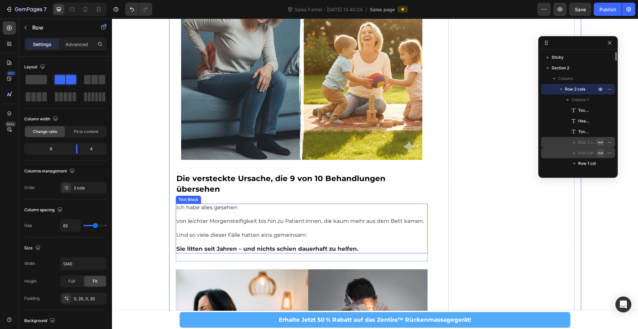
scroll to position [322, 0]
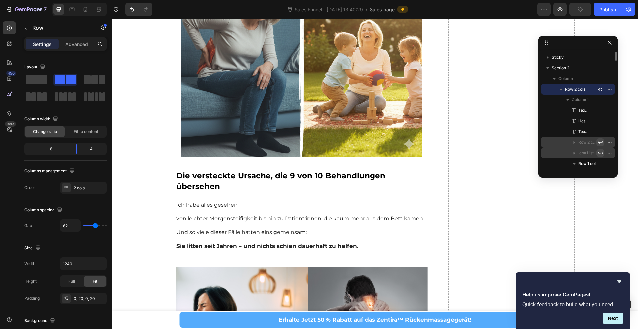
click at [204, 209] on p "Rich Text Editor. Editing area: main" at bounding box center [301, 212] width 251 height 7
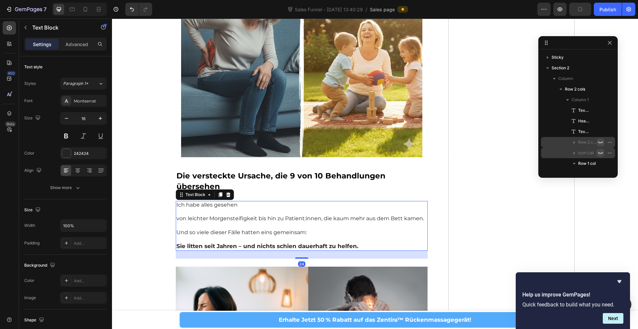
click at [204, 209] on p "Rich Text Editor. Editing area: main" at bounding box center [301, 212] width 251 height 7
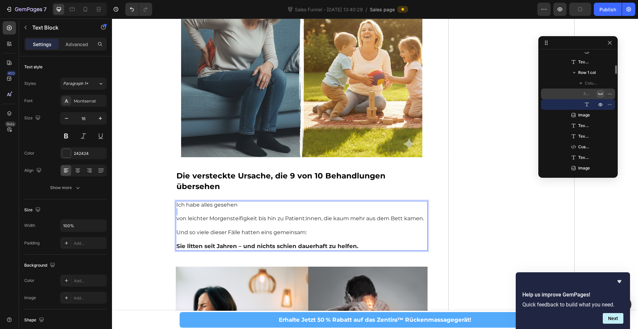
click at [204, 209] on p "Rich Text Editor. Editing area: main" at bounding box center [301, 212] width 251 height 7
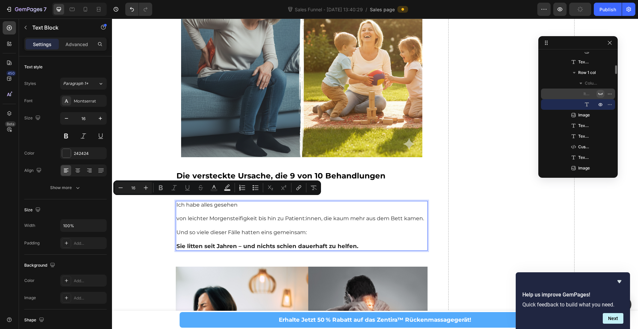
click at [211, 216] on p "von leichter Morgensteifigkeit bis hin zu Patient:innen, die kaum mehr aus dem …" at bounding box center [301, 219] width 251 height 7
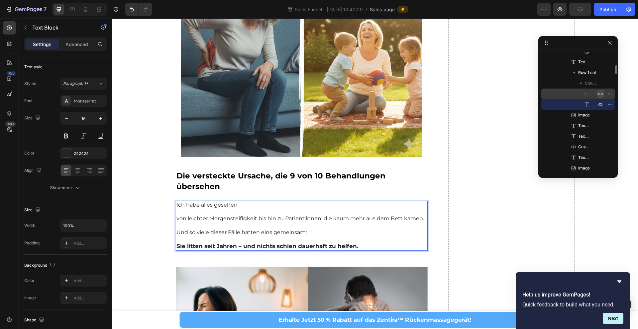
click at [205, 202] on p "Ich habe alles gesehen" at bounding box center [301, 205] width 251 height 7
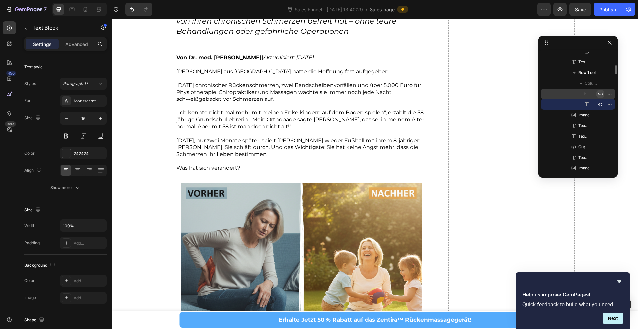
scroll to position [12, 0]
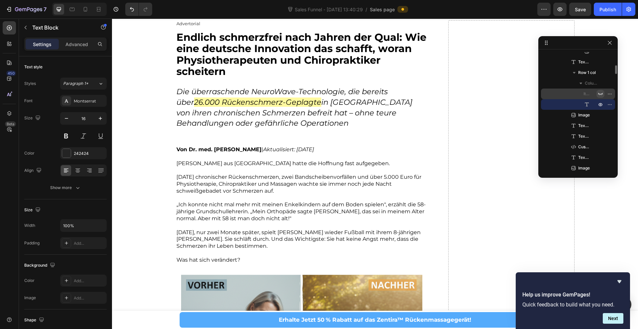
click at [234, 193] on span "Nach drei Jahren chronischer Rückenschmerzen, zwei Bandscheibenvorfällen und üb…" at bounding box center [298, 184] width 245 height 20
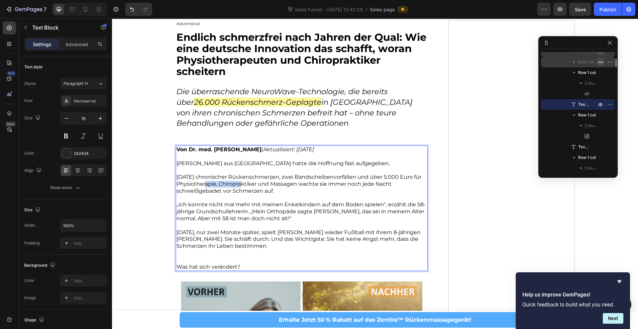
click at [225, 185] on span "Nach drei Jahren chronischer Rückenschmerzen, zwei Bandscheibenvorfällen und üb…" at bounding box center [298, 184] width 245 height 20
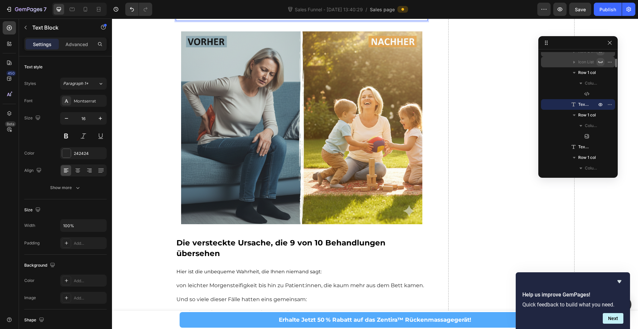
scroll to position [332, 0]
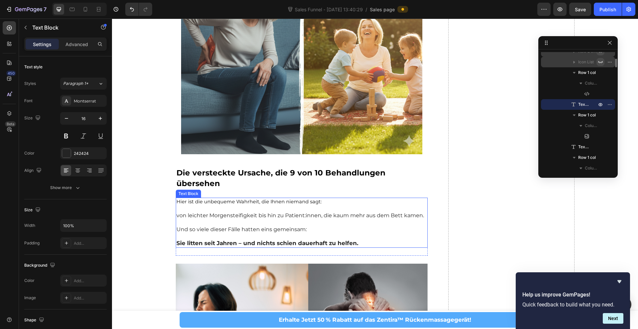
click at [235, 206] on p "Rich Text Editor. Editing area: main" at bounding box center [301, 209] width 251 height 7
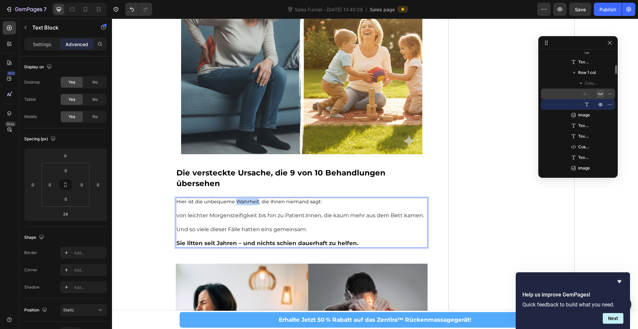
click at [236, 199] on span "Hier ist die unbequeme Wahrheit, die Ihnen niemand sagt:" at bounding box center [248, 202] width 145 height 6
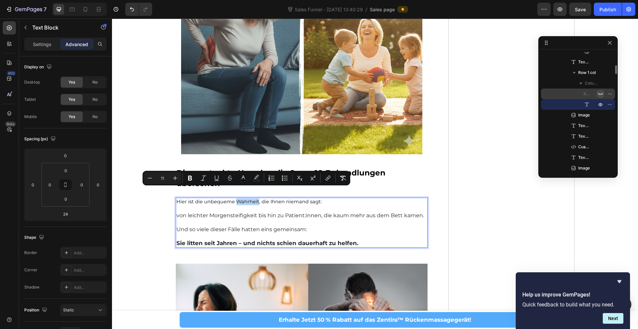
click at [236, 199] on span "Hier ist die unbequeme Wahrheit, die Ihnen niemand sagt:" at bounding box center [248, 202] width 145 height 6
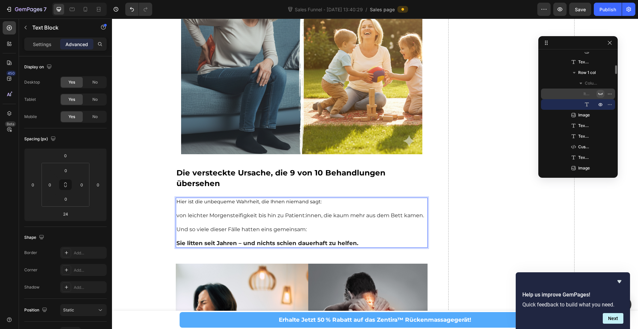
click at [236, 199] on span "Hier ist die unbequeme Wahrheit, die Ihnen niemand sagt:" at bounding box center [248, 202] width 145 height 6
click at [620, 281] on icon "Hide survey" at bounding box center [619, 282] width 4 height 3
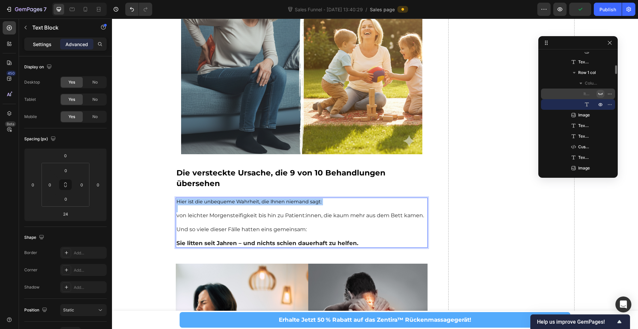
click at [48, 44] on p "Settings" at bounding box center [42, 44] width 19 height 7
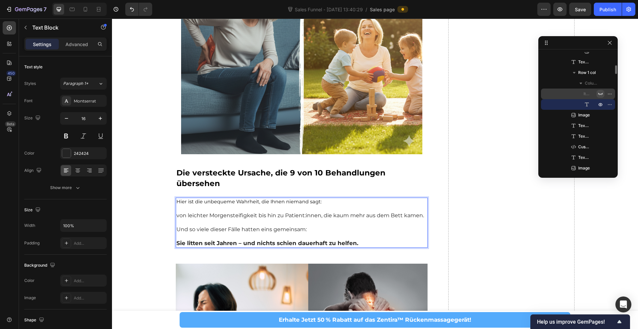
click at [217, 199] on span "Hier ist die unbequeme Wahrheit, die Ihnen niemand sagt:" at bounding box center [248, 202] width 145 height 6
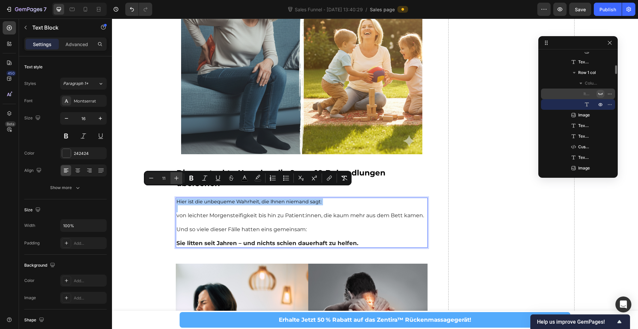
click at [178, 180] on icon "Editor contextual toolbar" at bounding box center [176, 178] width 7 height 7
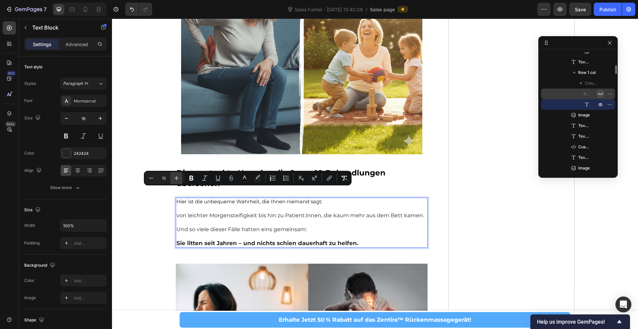
type input "16"
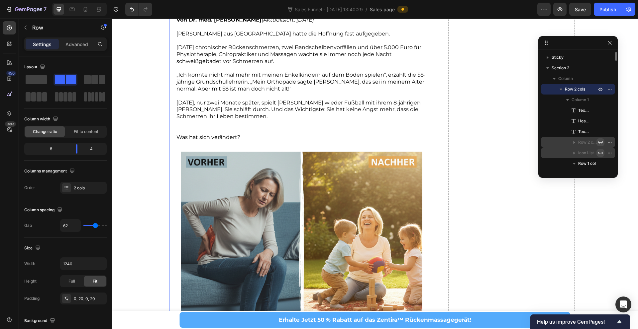
scroll to position [71, 0]
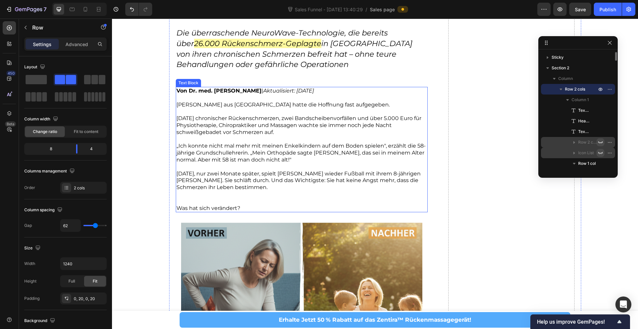
click at [224, 107] on span "Michaela K. aus Hamburg hatte die Hoffnung fast aufgegeben." at bounding box center [282, 105] width 213 height 6
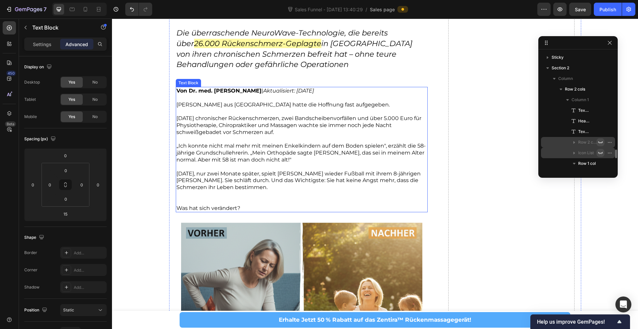
scroll to position [91, 0]
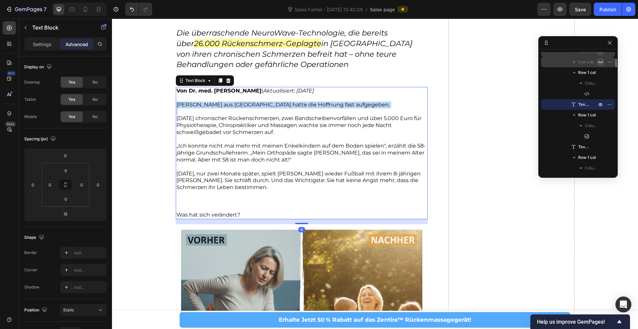
click at [224, 107] on span "Michaela K. aus Hamburg hatte die Hoffnung fast aufgegeben." at bounding box center [282, 105] width 213 height 6
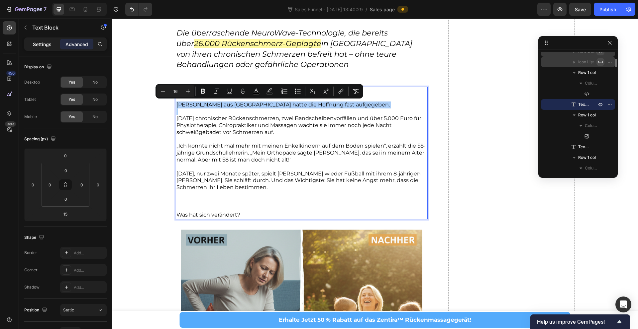
click at [42, 49] on div "Settings" at bounding box center [42, 44] width 33 height 11
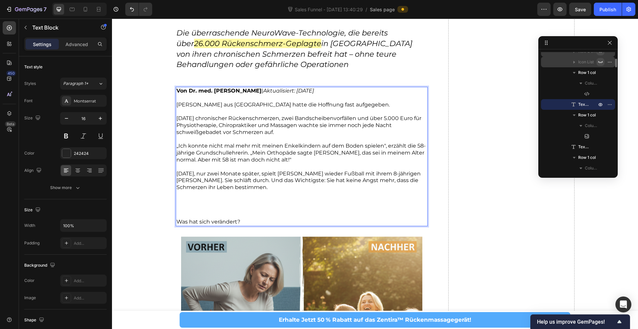
click at [199, 107] on span "Michaela K. aus Hamburg hatte die Hoffnung fast aufgegeben." at bounding box center [282, 105] width 213 height 6
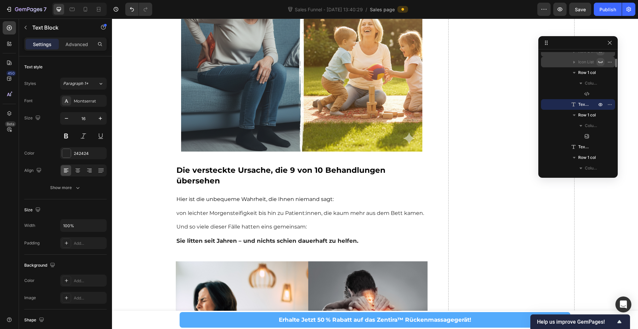
scroll to position [351, 0]
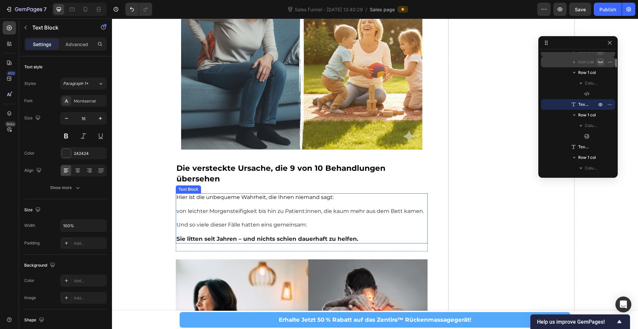
click at [212, 194] on span "Hier ist die unbequeme Wahrheit, die Ihnen niemand sagt:" at bounding box center [254, 197] width 157 height 6
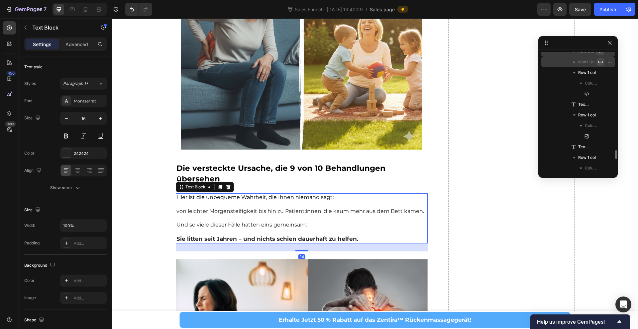
scroll to position [176, 0]
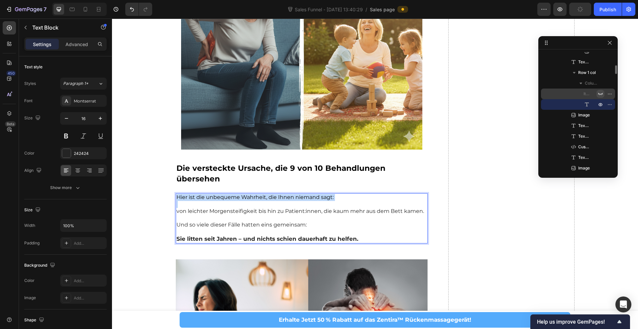
click at [212, 194] on span "Hier ist die unbequeme Wahrheit, die Ihnen niemand sagt:" at bounding box center [254, 197] width 157 height 6
click at [285, 215] on p "Rich Text Editor. Editing area: main" at bounding box center [301, 218] width 251 height 7
click at [180, 194] on span "Hier ist die unbequeme Wahrheit, die Ihnen niemand sagt:" at bounding box center [254, 197] width 157 height 6
click at [178, 208] on p "von leichter Morgensteifigkeit bis hin zu Patient:innen, die kaum mehr aus dem …" at bounding box center [301, 211] width 251 height 7
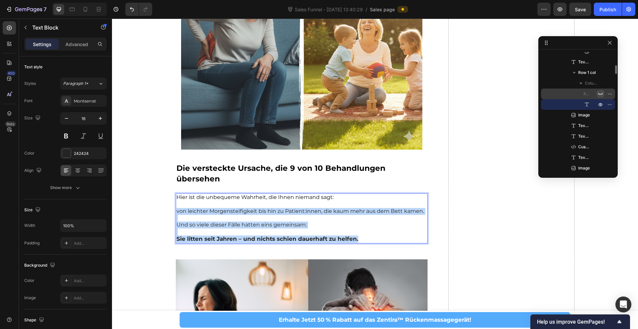
drag, startPoint x: 177, startPoint y: 202, endPoint x: 376, endPoint y: 231, distance: 200.8
click at [376, 231] on div "Hier ist die unbequeme Wahrheit, die Ihnen niemand sagt: von leichter Morgenste…" at bounding box center [302, 219] width 252 height 50
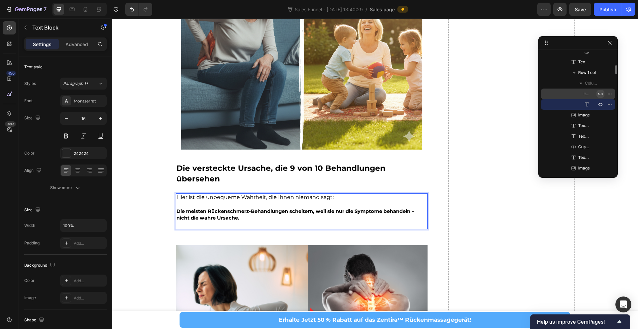
click at [252, 222] on p "Rich Text Editor. Editing area: main" at bounding box center [301, 225] width 251 height 7
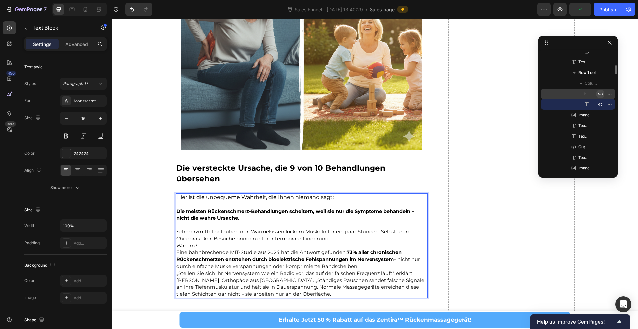
click at [350, 229] on p "Schmerzmittel betäuben nur. Wärmekissen lockern Muskeln für ein paar Stunden. S…" at bounding box center [301, 236] width 251 height 14
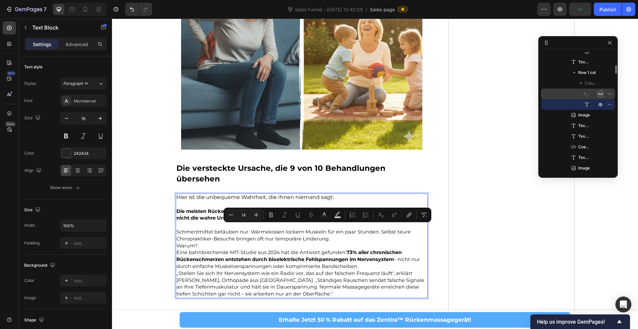
click at [340, 229] on p "Schmerzmittel betäuben nur. Wärmekissen lockern Muskeln für ein paar Stunden. S…" at bounding box center [301, 236] width 251 height 14
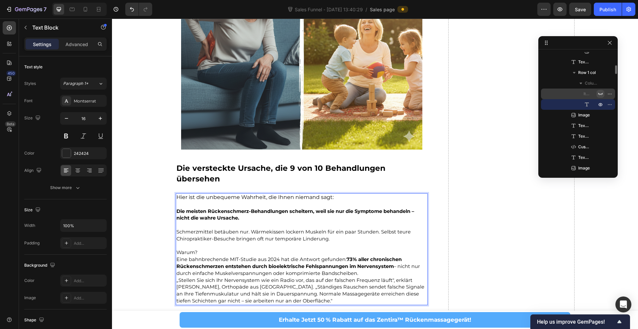
click at [213, 249] on p "Warum?" at bounding box center [301, 252] width 251 height 7
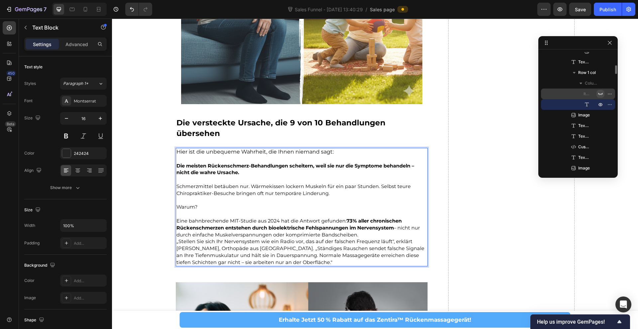
scroll to position [397, 0]
click at [359, 222] on p "Eine bahnbrechende MIT-Studie aus 2024 hat die Antwort gefunden: 73% aller chro…" at bounding box center [301, 227] width 251 height 21
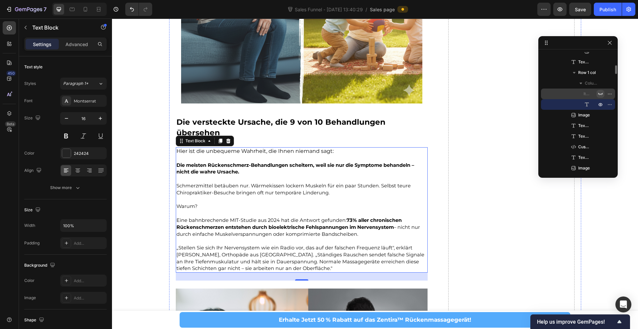
scroll to position [0, 0]
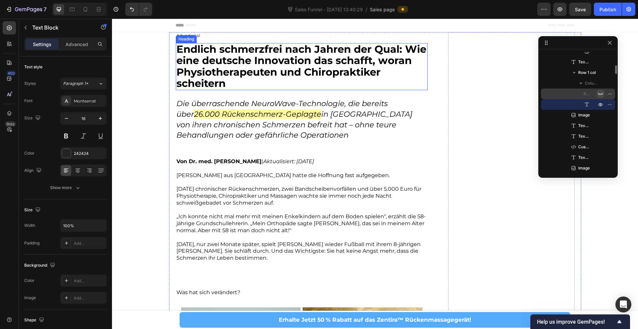
click at [182, 56] on span "Endlich schmerzfrei nach Jahren der Qual: Wie eine deutsche Innovation das scha…" at bounding box center [301, 66] width 250 height 47
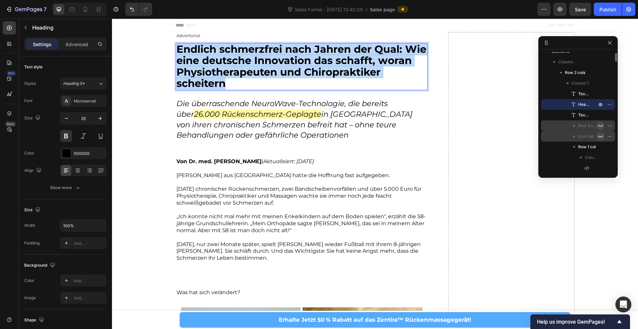
drag, startPoint x: 178, startPoint y: 49, endPoint x: 233, endPoint y: 81, distance: 63.9
click at [233, 81] on p "Endlich schmerzfrei nach Jahren der Qual: Wie eine deutsche Innovation das scha…" at bounding box center [301, 67] width 251 height 46
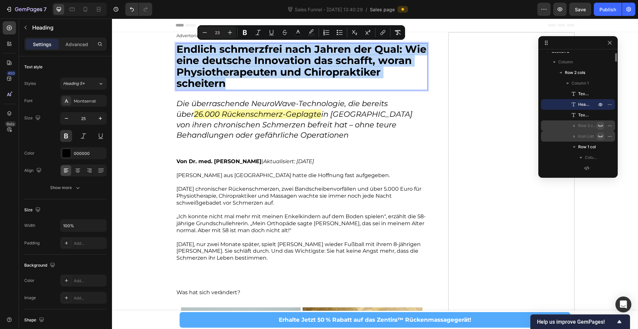
copy span "Endlich schmerzfrei nach Jahren der Qual: Wie eine deutsche Innovation das scha…"
click at [218, 121] on icon "in Deutschland von ihren chronischen Schmerzen befreit hat – ohne teure Behandl…" at bounding box center [294, 125] width 236 height 31
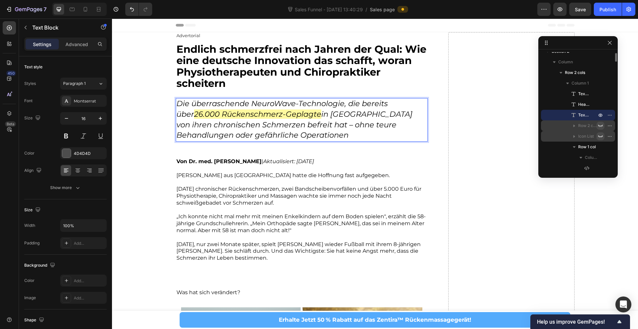
click at [212, 117] on icon "26.000 Rückenschmerz-Geplagte" at bounding box center [257, 114] width 127 height 9
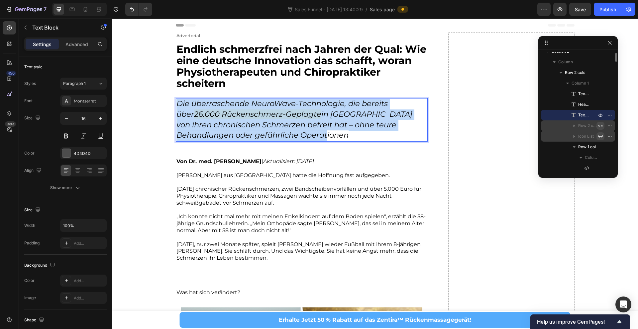
click at [212, 117] on icon "26.000 Rückenschmerz-Geplagte" at bounding box center [257, 114] width 127 height 9
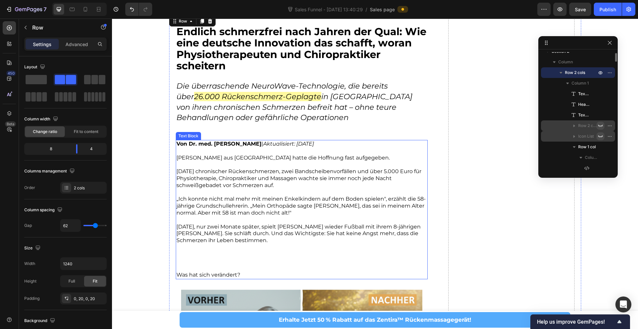
scroll to position [0, 0]
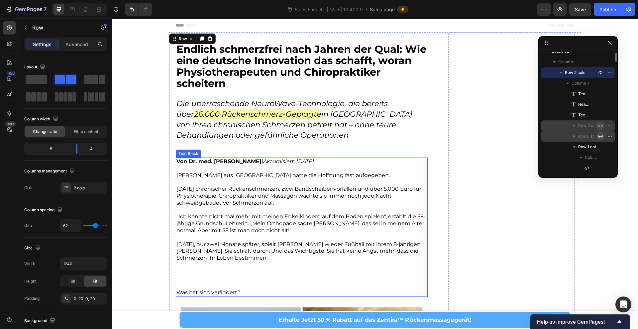
click at [201, 176] on span "Michaela K. aus Hamburg hatte die Hoffnung fast aufgegeben." at bounding box center [282, 175] width 213 height 6
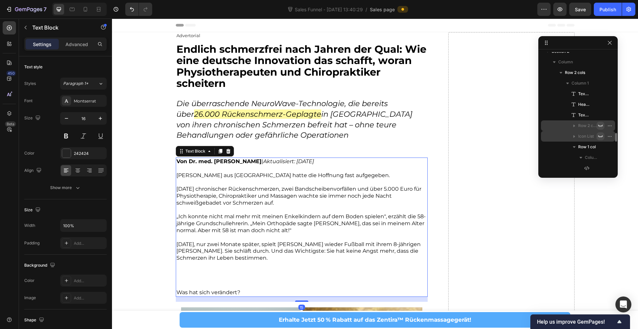
scroll to position [91, 0]
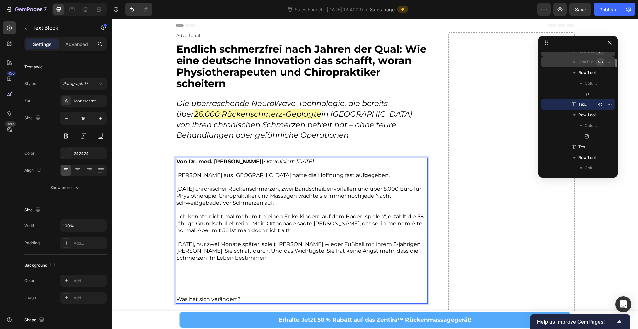
drag, startPoint x: 178, startPoint y: 162, endPoint x: 186, endPoint y: 172, distance: 12.8
click at [189, 179] on div "Von Dr. med. Thomas Hartmann | Aktualisiert: September 2025 Michaela K. aus Ham…" at bounding box center [302, 231] width 252 height 146
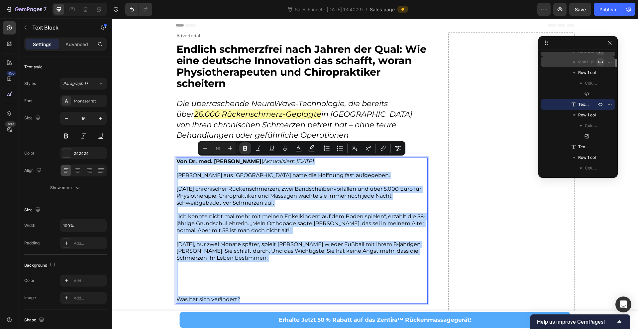
drag, startPoint x: 178, startPoint y: 162, endPoint x: 271, endPoint y: 297, distance: 163.4
click at [271, 297] on div "Von Dr. med. Thomas Hartmann | Aktualisiert: September 2025 Michaela K. aus Ham…" at bounding box center [302, 231] width 252 height 146
copy div "Von Dr. med. Thomas Hartmann | Aktualisiert: September 2025 Michaela K. aus Ham…"
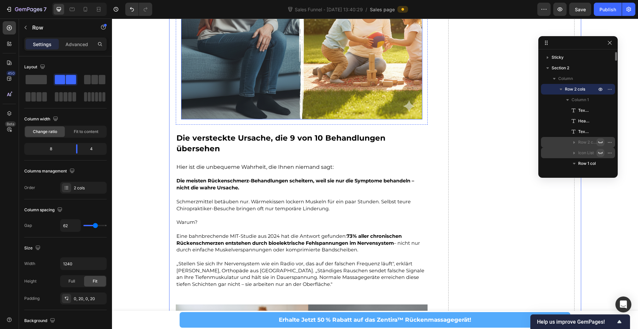
scroll to position [414, 0]
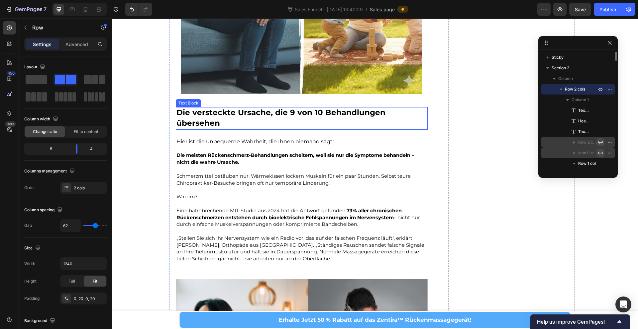
click at [200, 110] on strong "Die versteckte Ursache, die 9 von 10 Behandlungen übersehen" at bounding box center [280, 118] width 209 height 20
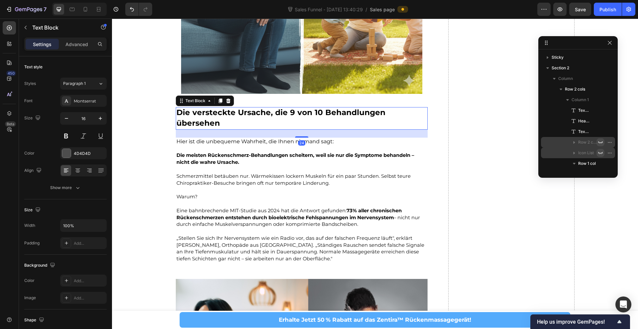
scroll to position [134, 0]
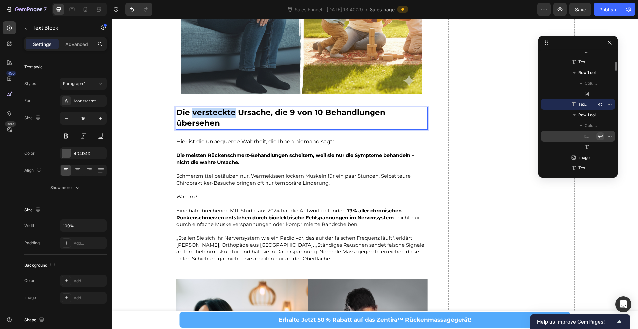
click at [230, 114] on strong "Die versteckte Ursache, die 9 von 10 Behandlungen übersehen" at bounding box center [280, 118] width 209 height 20
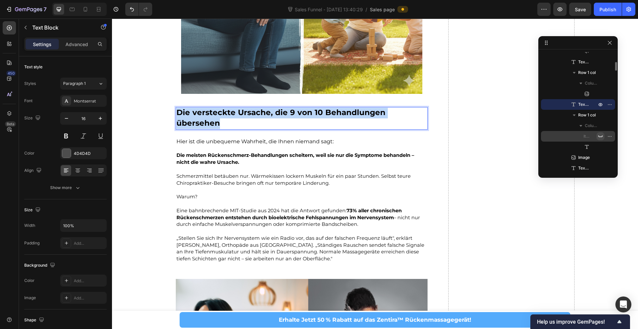
click at [230, 114] on strong "Die versteckte Ursache, die 9 von 10 Behandlungen übersehen" at bounding box center [280, 118] width 209 height 20
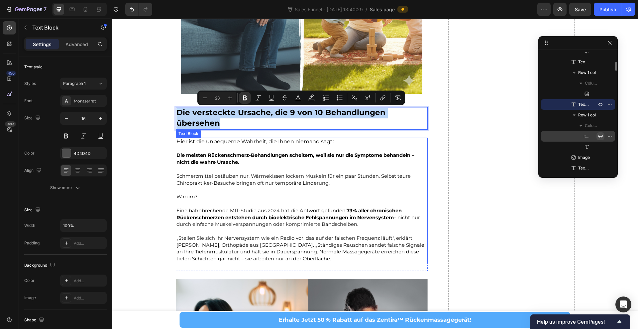
click at [190, 152] on strong "Die meisten Rückenschmerz-Behandlungen scheitern, weil sie nur die Symptome beh…" at bounding box center [294, 158] width 237 height 13
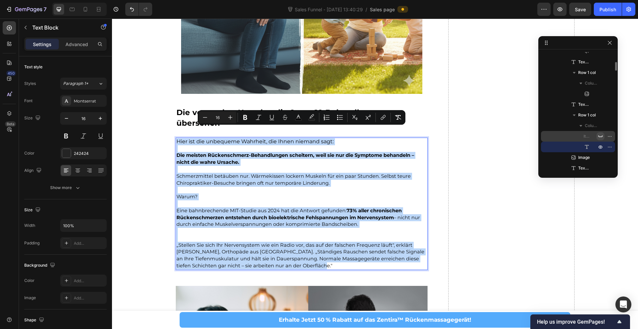
drag, startPoint x: 177, startPoint y: 131, endPoint x: 364, endPoint y: 254, distance: 223.8
click at [364, 254] on div "Hier ist die unbequeme Wahrheit, die Ihnen niemand sagt: Die meisten Rückenschm…" at bounding box center [302, 204] width 252 height 133
copy div "Hier ist die unbequeme Wahrheit, die Ihnen niemand sagt: Die meisten Rückenschm…"
click at [322, 257] on p "„Stellen Sie sich Ihr Nervensystem wie ein Radio vor, das auf der falschen Freq…" at bounding box center [301, 256] width 251 height 28
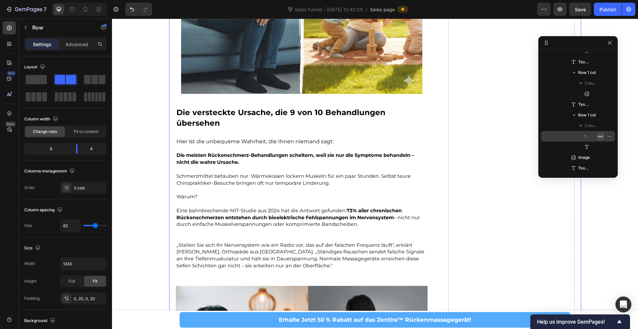
scroll to position [0, 0]
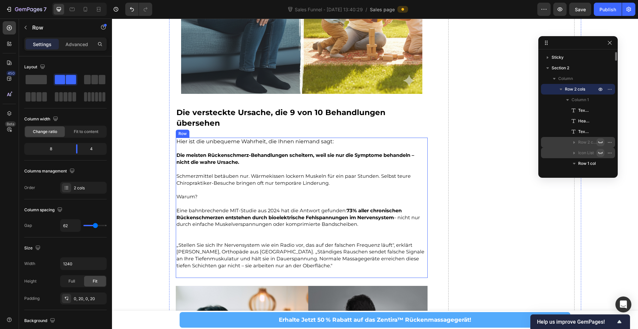
click at [299, 267] on div "Bandscheibenvorfälle Chronische Verspannungen Ischias-Beschwerden Hexenschuss T…" at bounding box center [302, 208] width 252 height 140
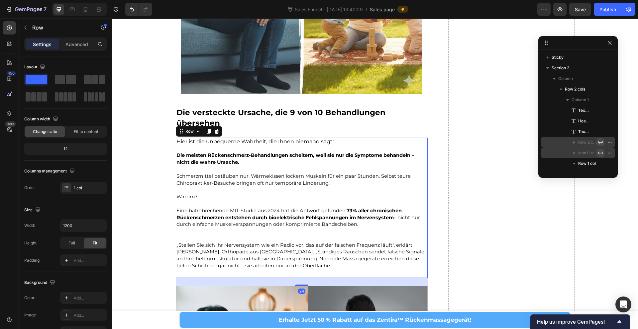
scroll to position [144, 0]
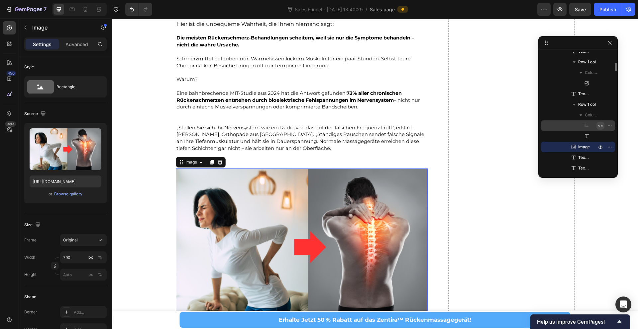
scroll to position [542, 0]
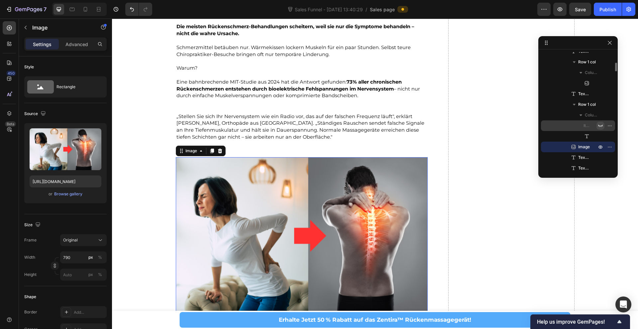
click at [324, 218] on img at bounding box center [302, 235] width 252 height 157
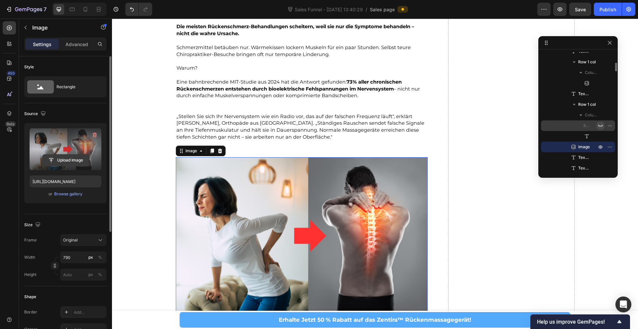
click at [70, 161] on input "file" at bounding box center [66, 160] width 46 height 11
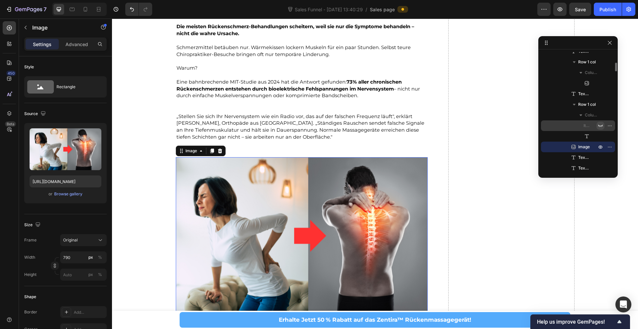
scroll to position [477, 0]
